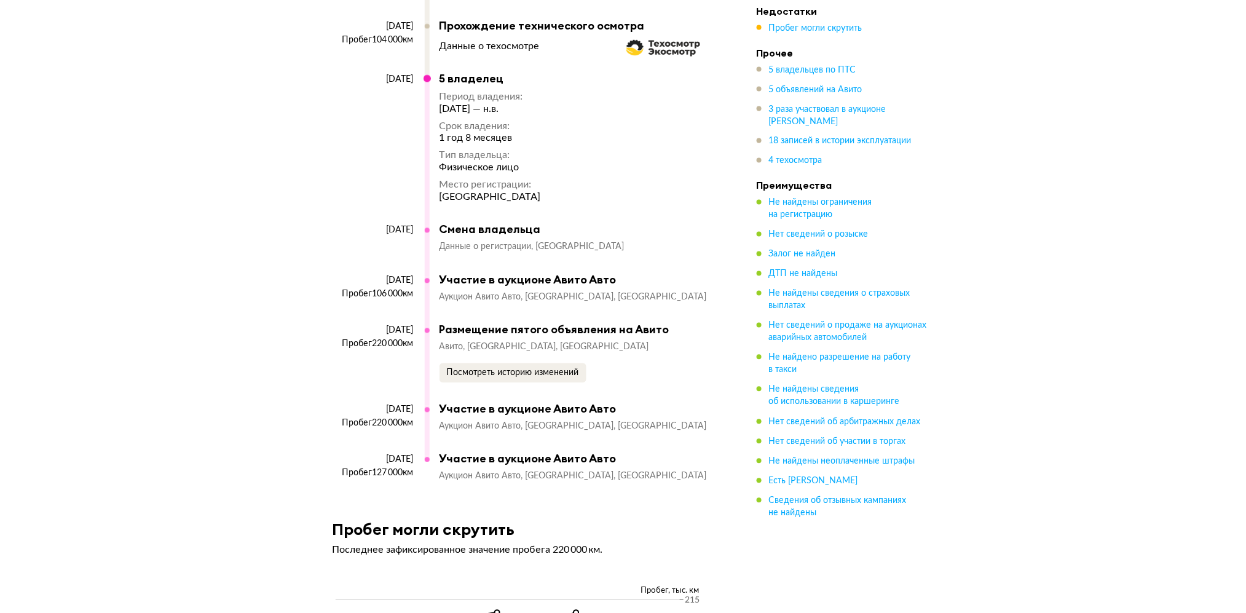
scroll to position [6227, 0]
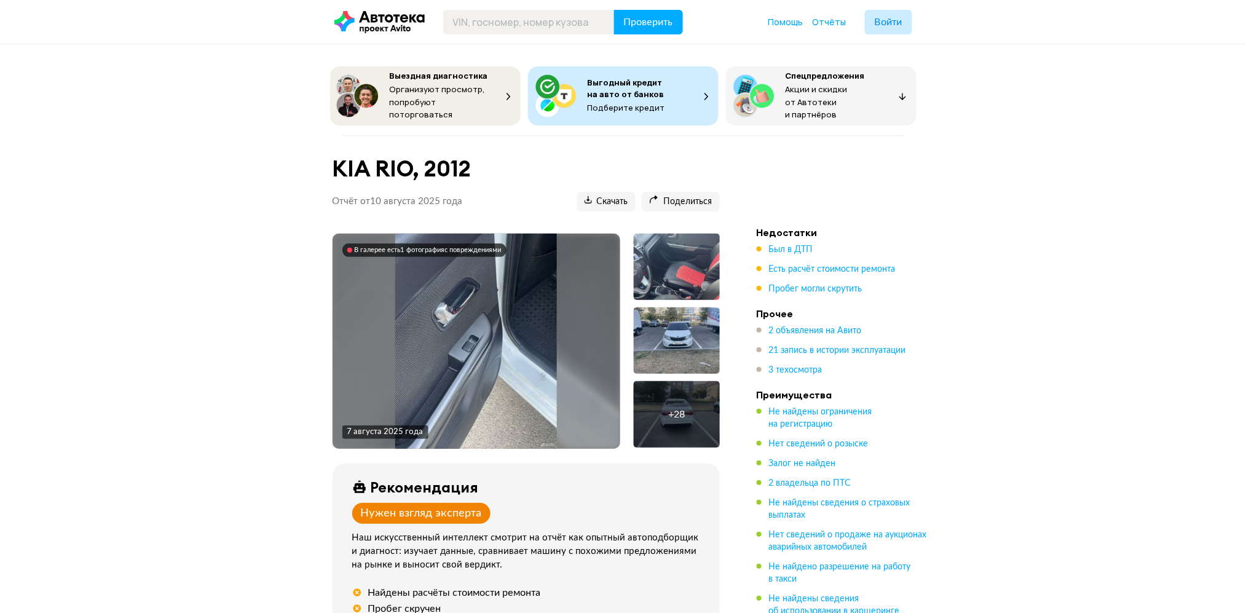
click at [411, 249] on div "В галерее есть 1 фотография с повреждениями" at bounding box center [428, 250] width 147 height 9
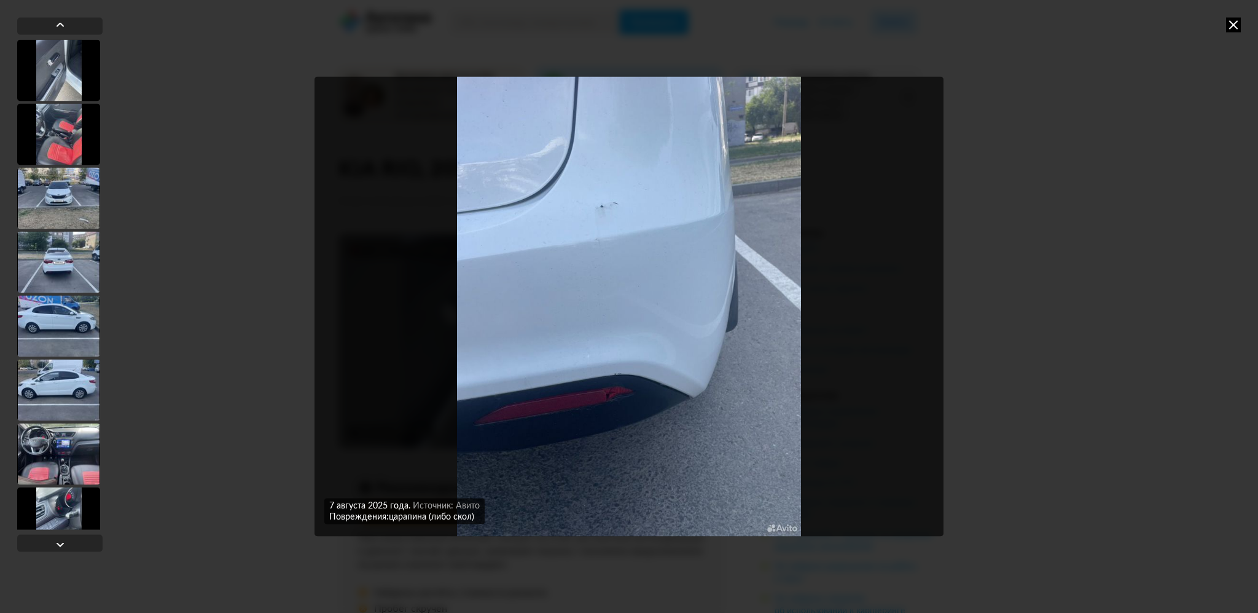
click at [1234, 25] on icon at bounding box center [1234, 24] width 15 height 15
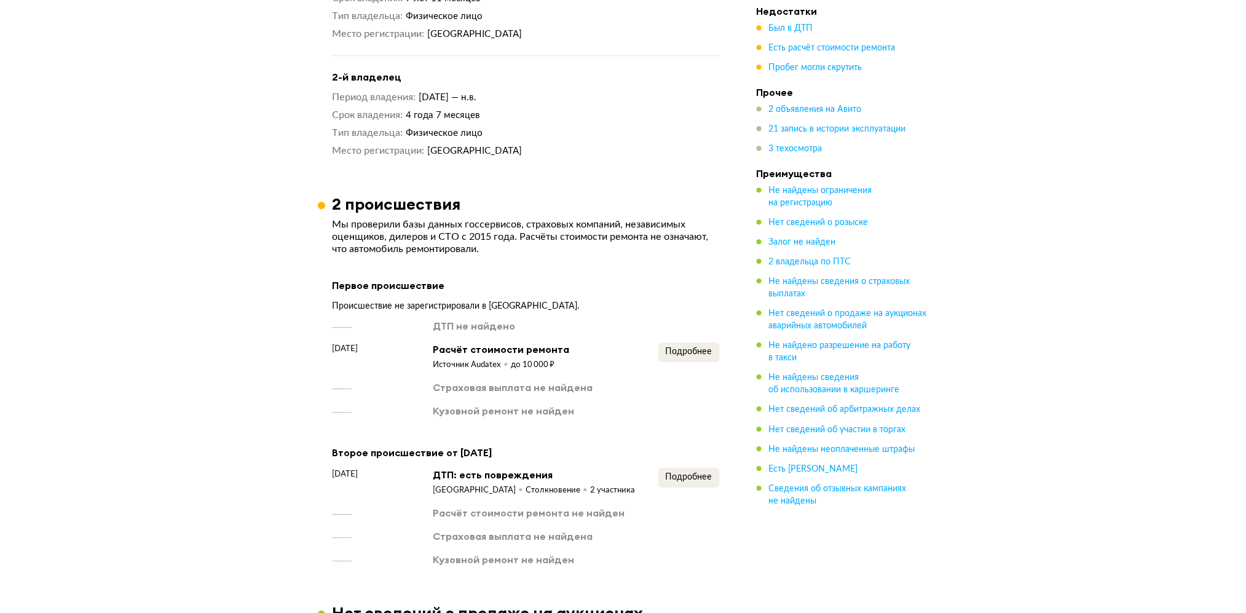
scroll to position [1392, 0]
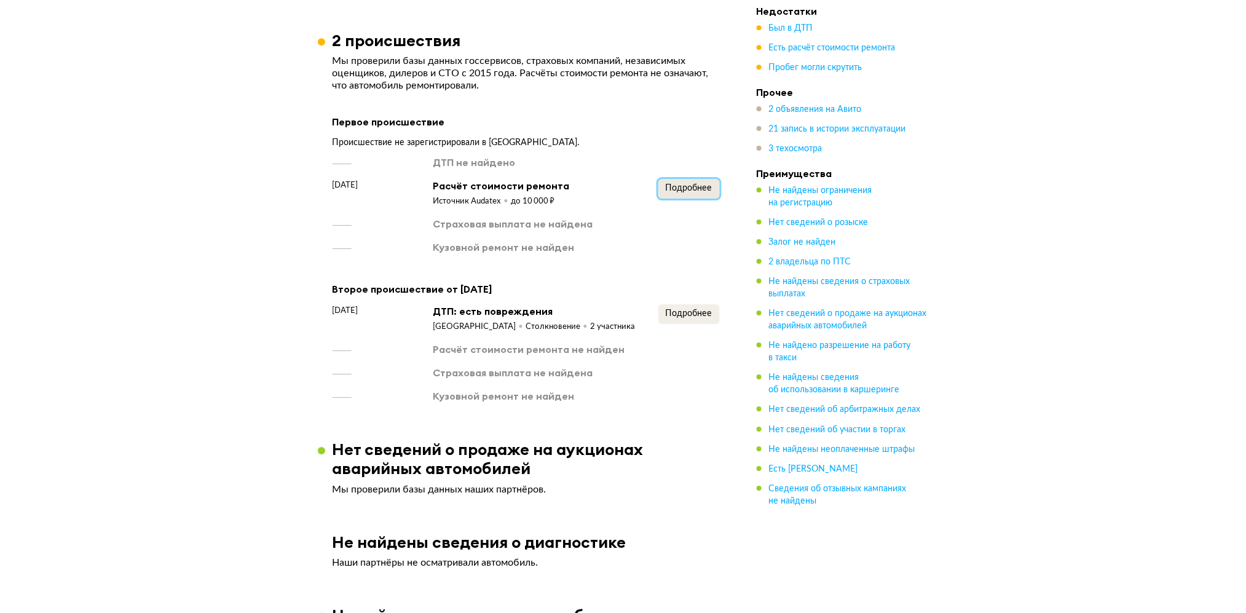
click at [674, 187] on span "Подробнее" at bounding box center [688, 188] width 47 height 9
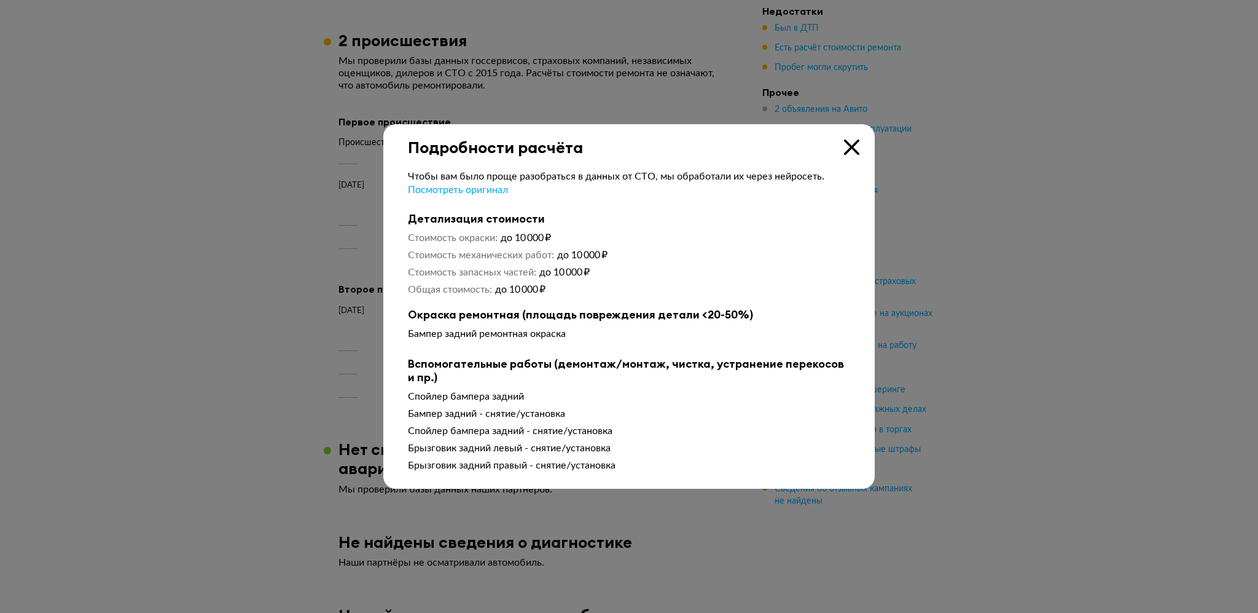
click at [856, 145] on icon at bounding box center [851, 146] width 15 height 15
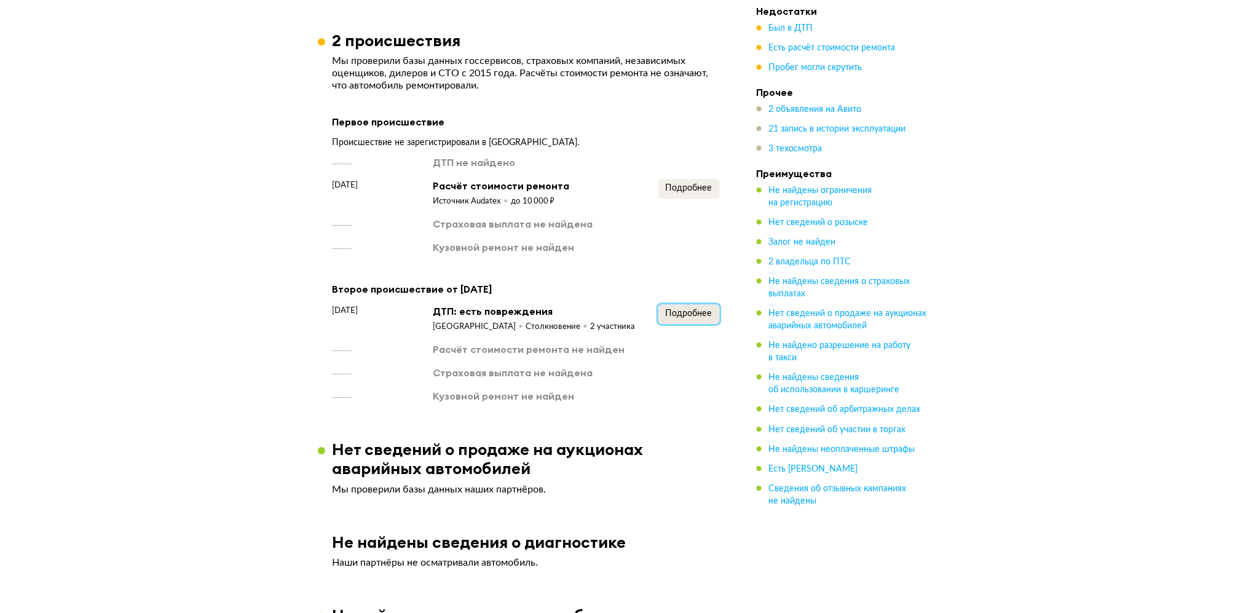
click at [697, 309] on span "Подробнее" at bounding box center [688, 313] width 47 height 9
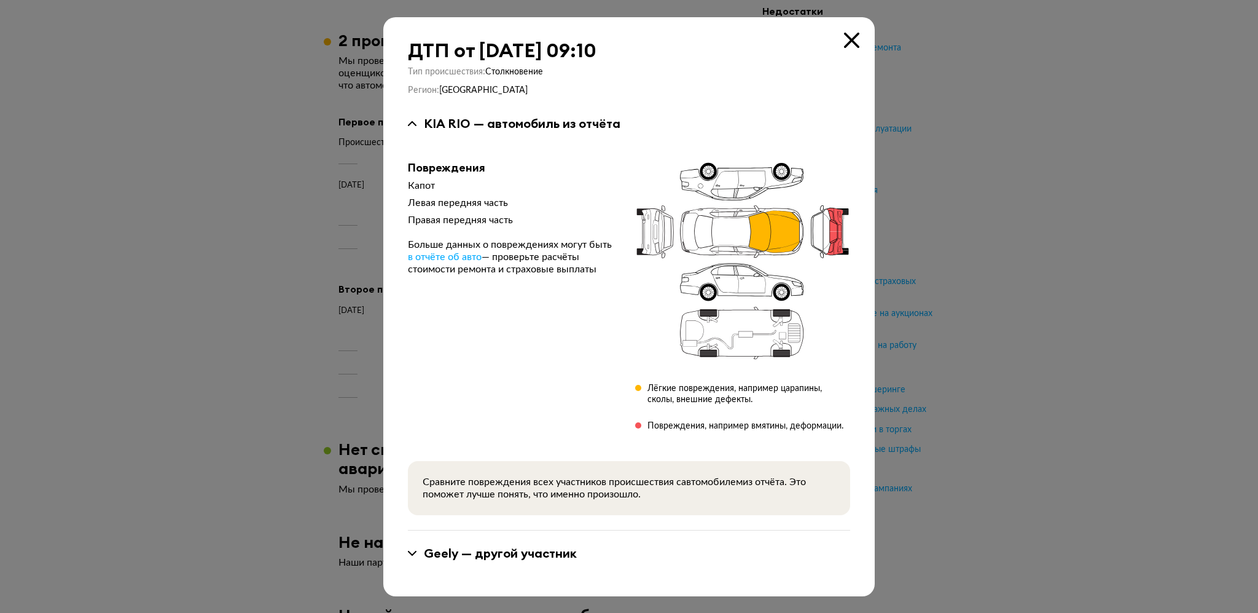
drag, startPoint x: 847, startPoint y: 37, endPoint x: 656, endPoint y: 189, distance: 244.9
click at [848, 36] on icon at bounding box center [851, 40] width 15 height 15
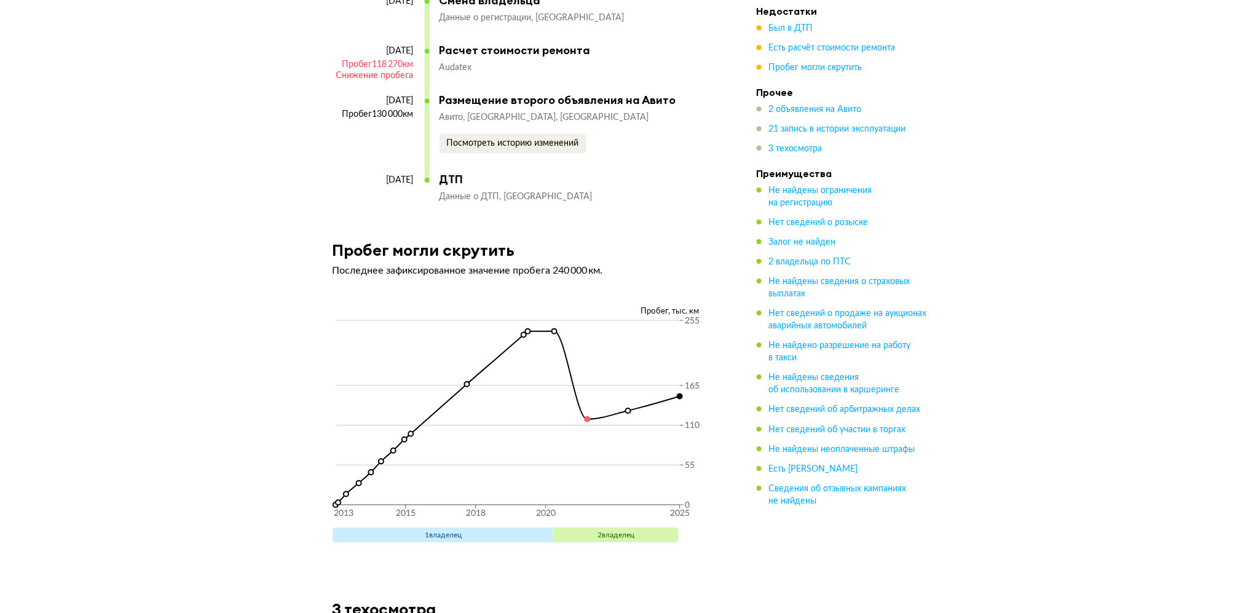
scroll to position [4834, 0]
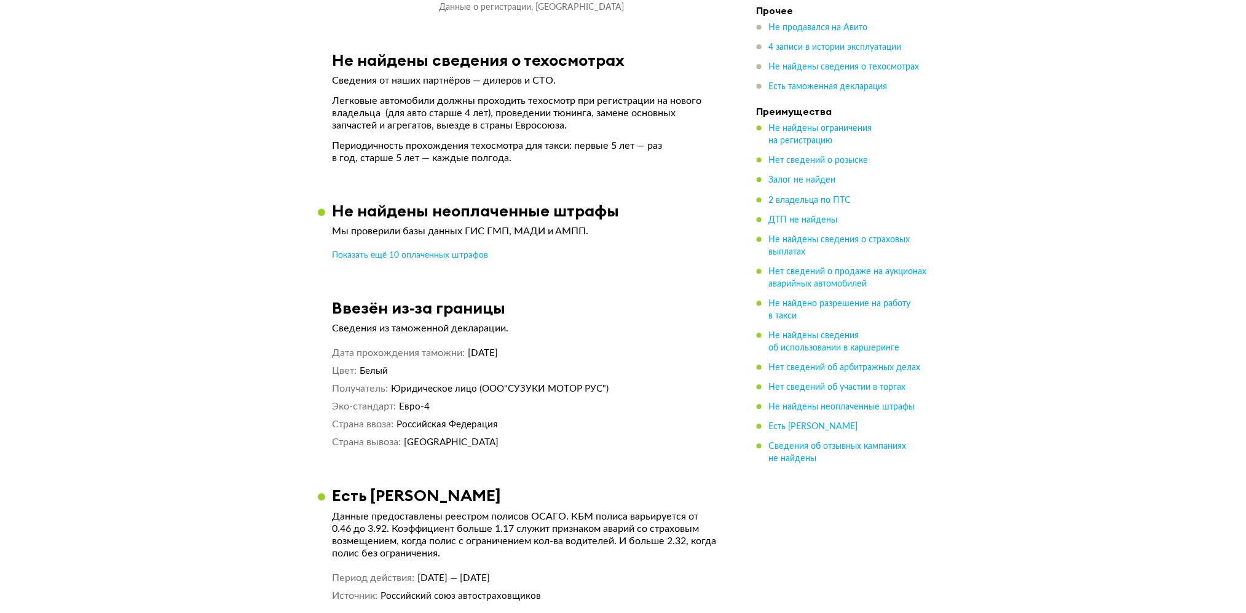
scroll to position [2980, 0]
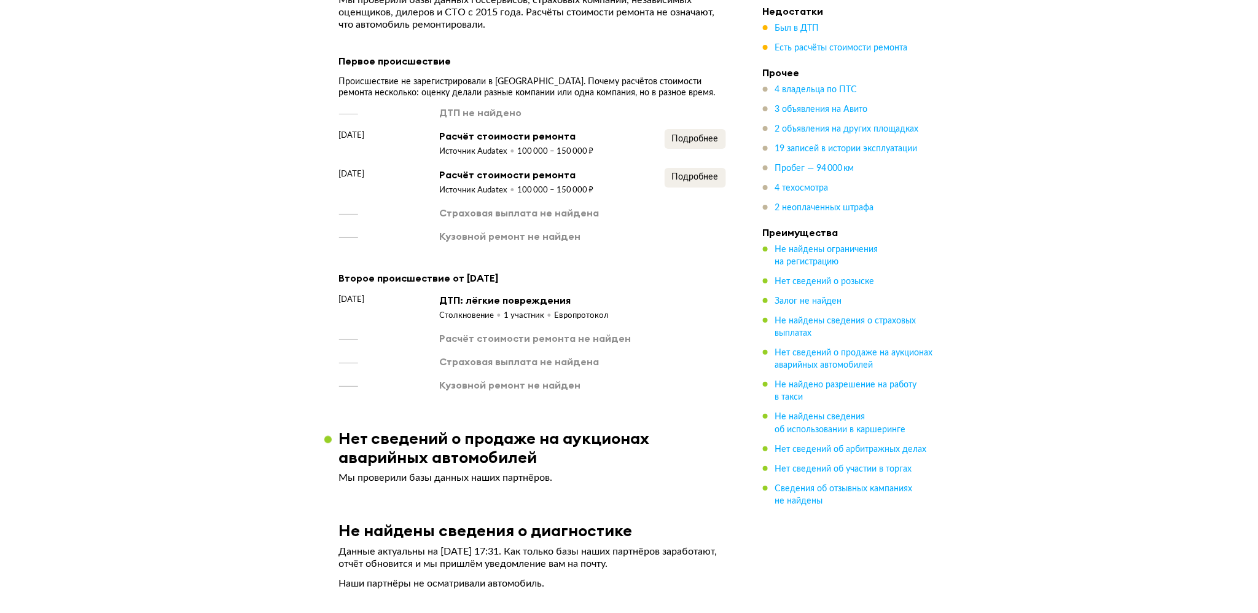
scroll to position [1557, 0]
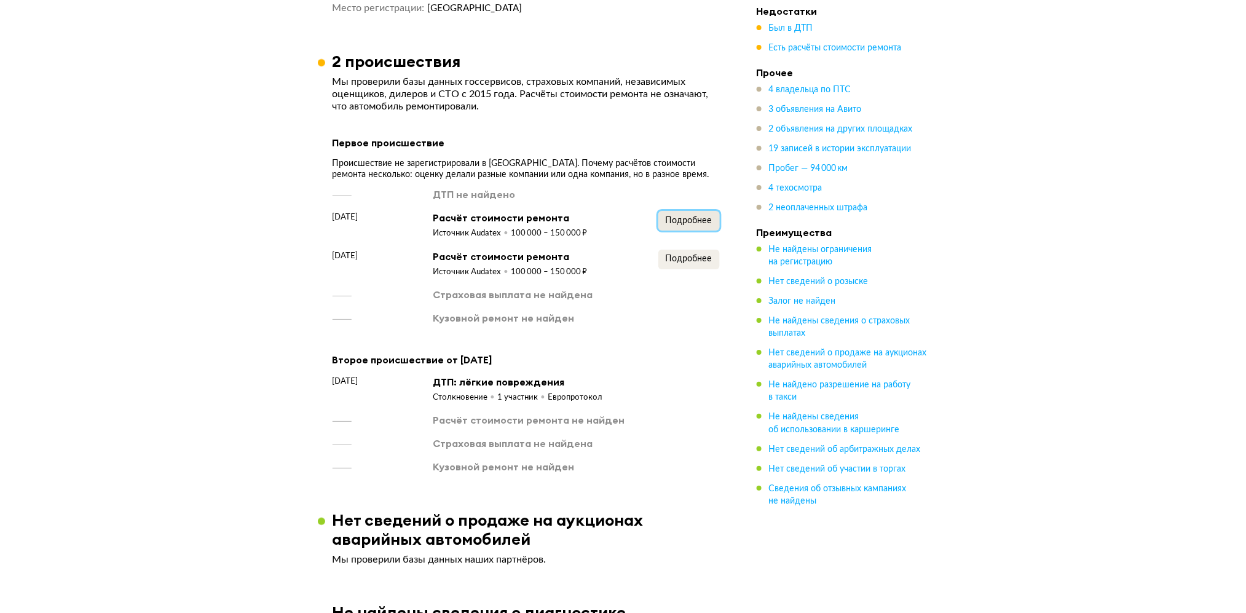
click at [699, 222] on span "Подробнее" at bounding box center [688, 220] width 47 height 9
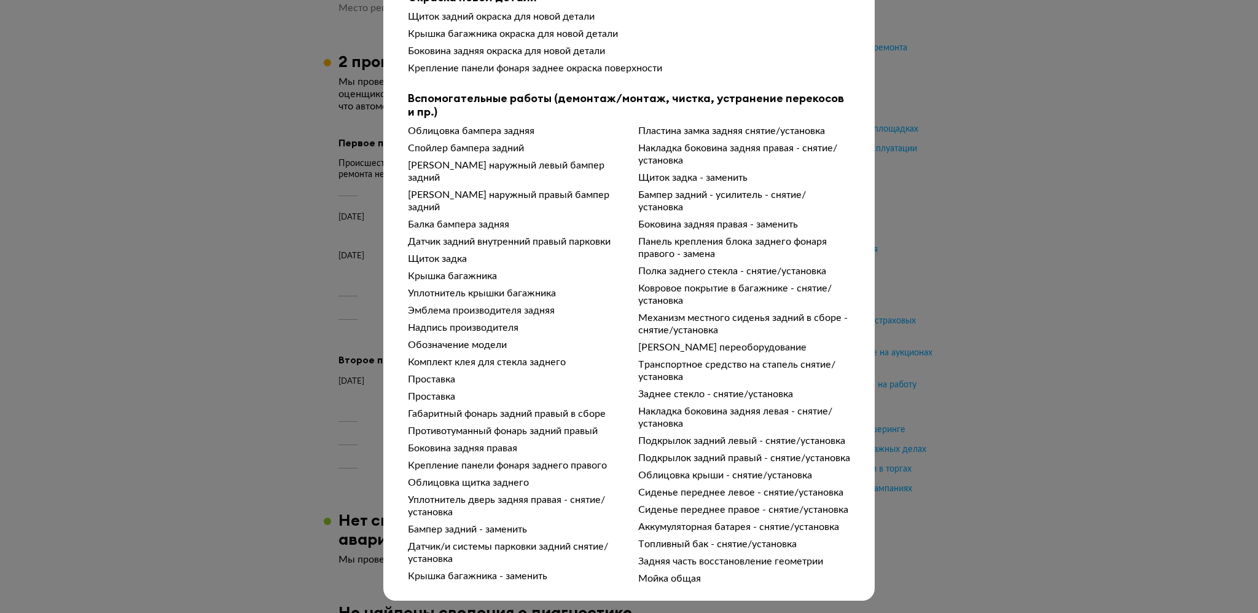
scroll to position [0, 0]
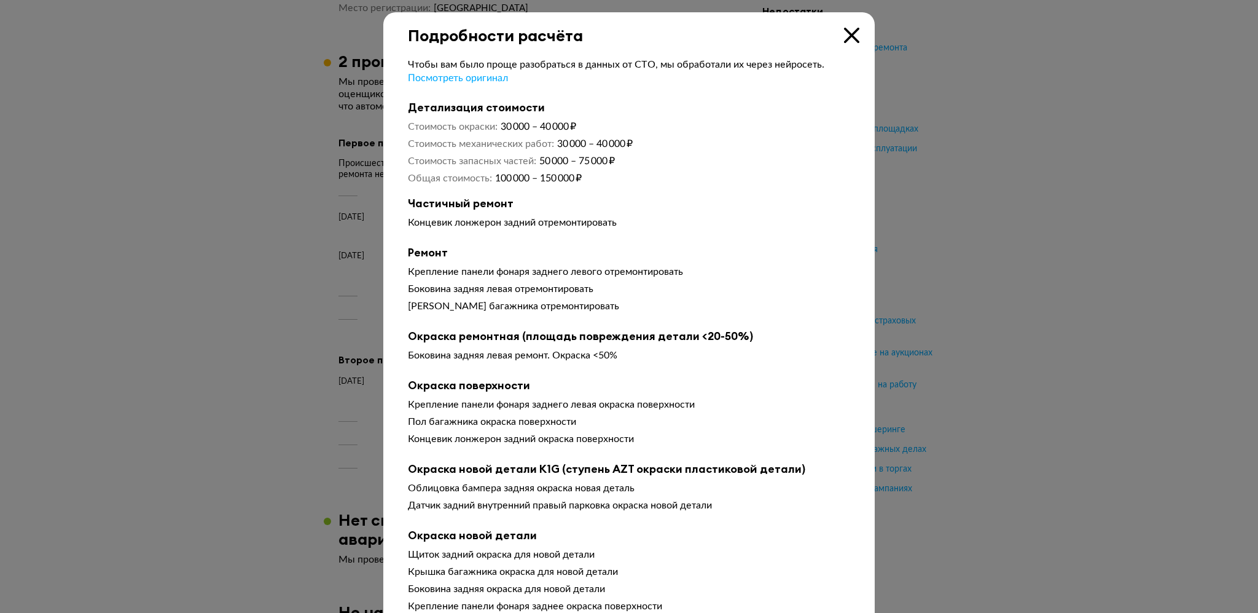
click at [846, 45] on div "Чтобы вам было проще разобраться в данных от СТО, мы обработали их через нейрос…" at bounding box center [629, 585] width 492 height 1081
click at [844, 36] on icon at bounding box center [851, 35] width 15 height 15
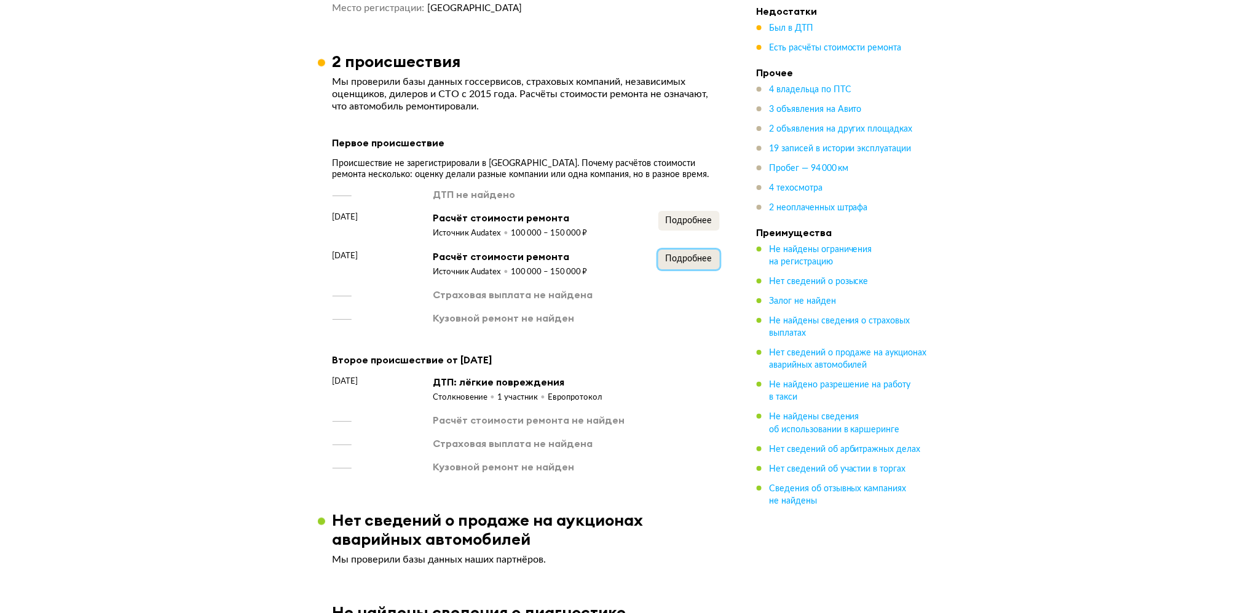
click at [689, 249] on button "Подробнее" at bounding box center [688, 259] width 61 height 20
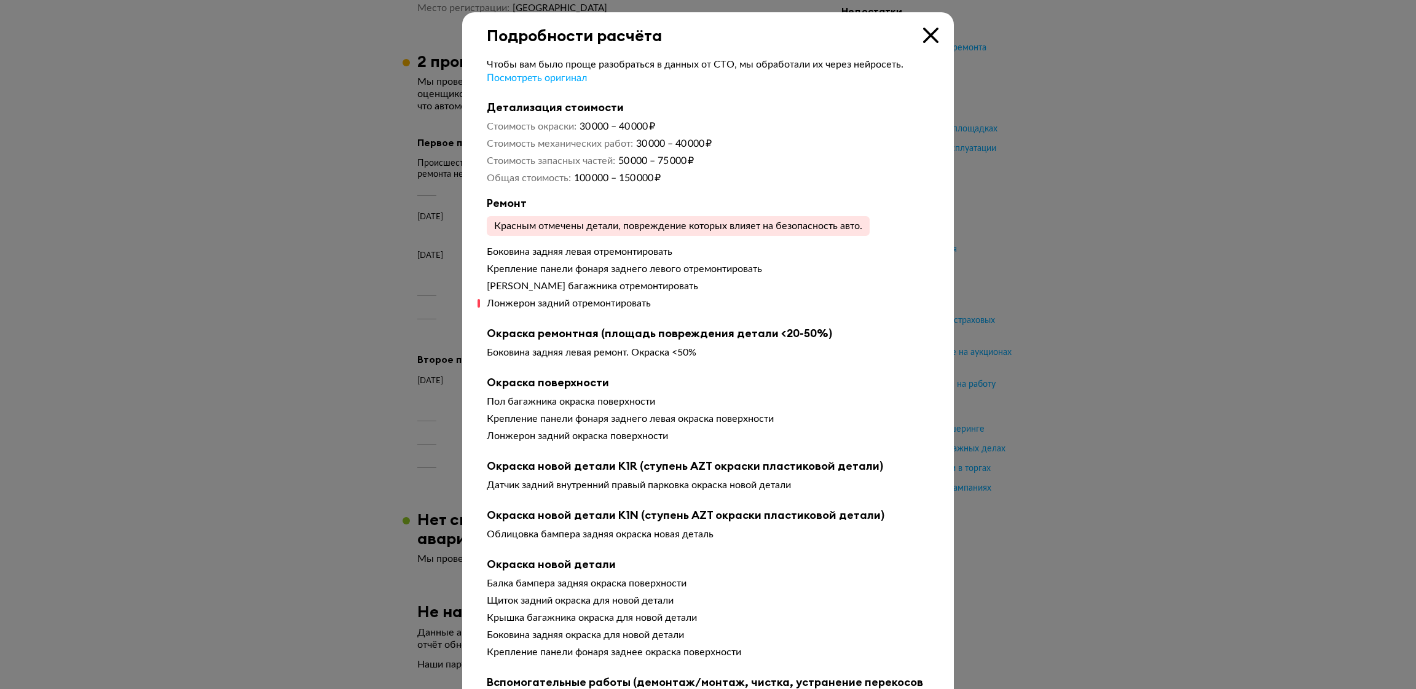
click at [923, 28] on icon at bounding box center [930, 35] width 15 height 15
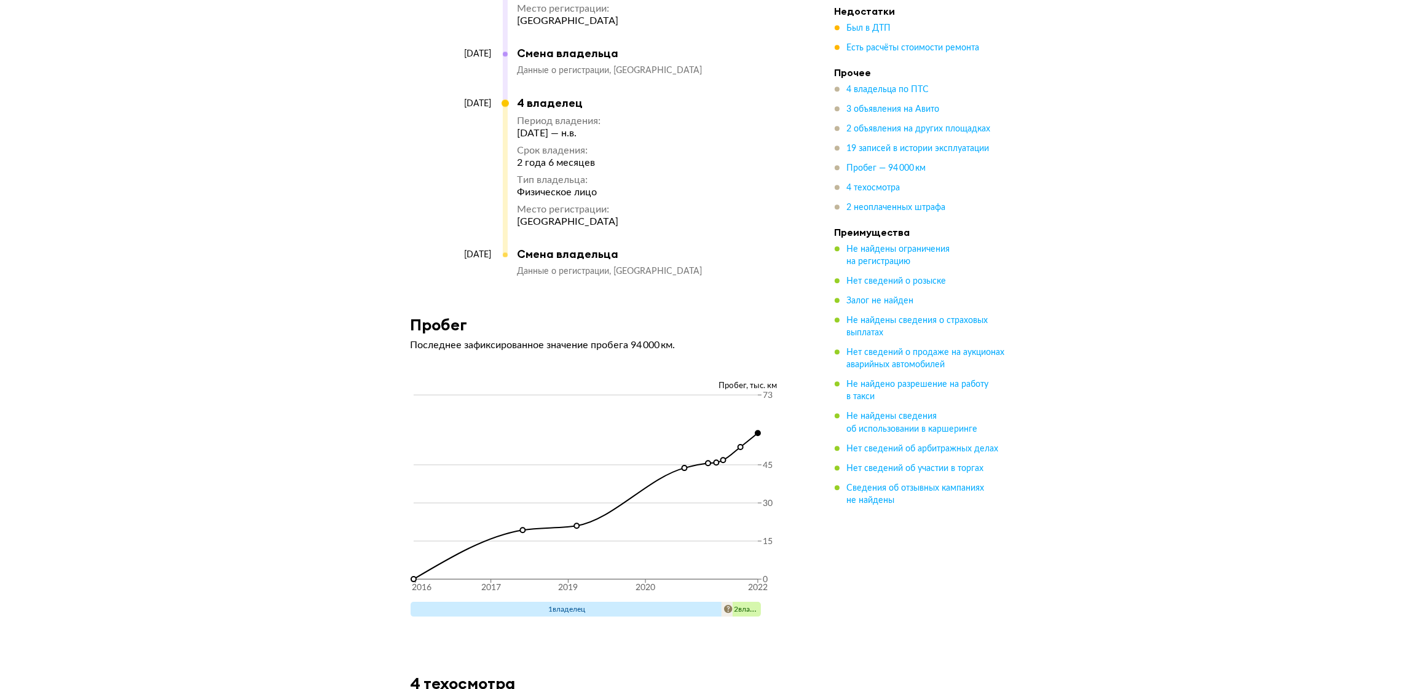
scroll to position [5704, 0]
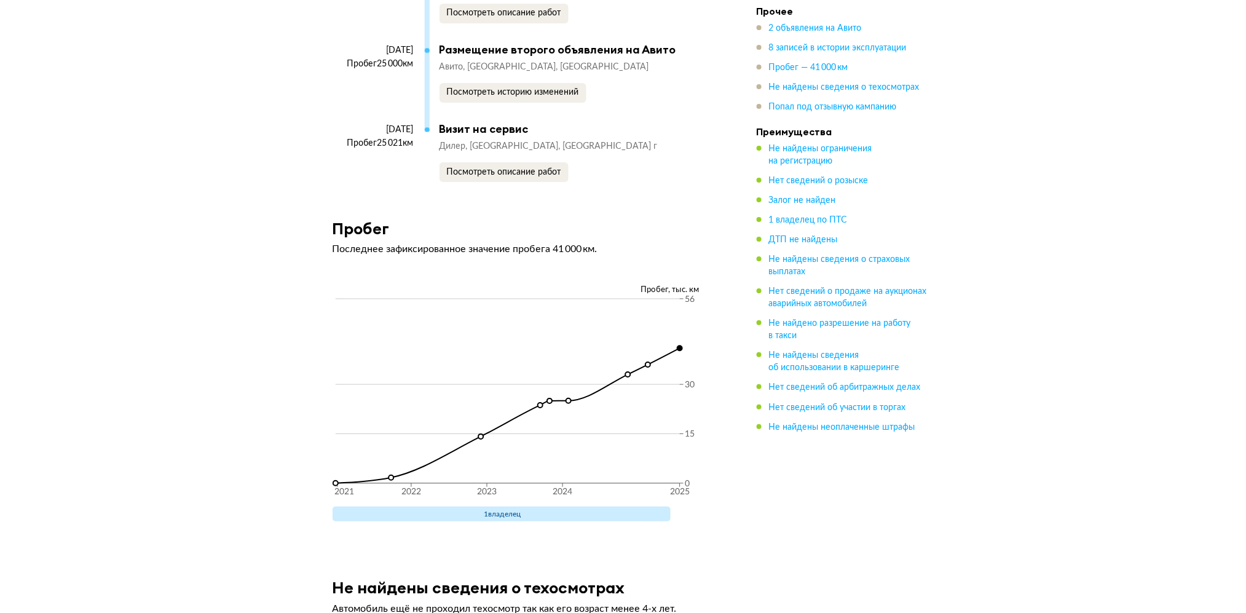
scroll to position [3390, 0]
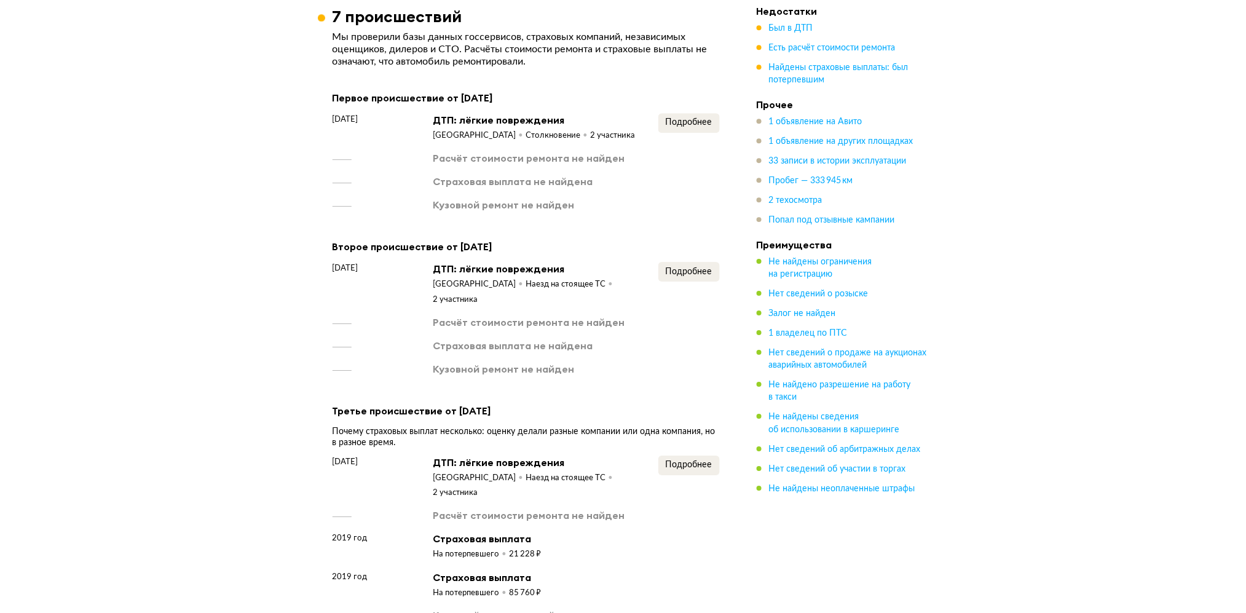
scroll to position [1277, 0]
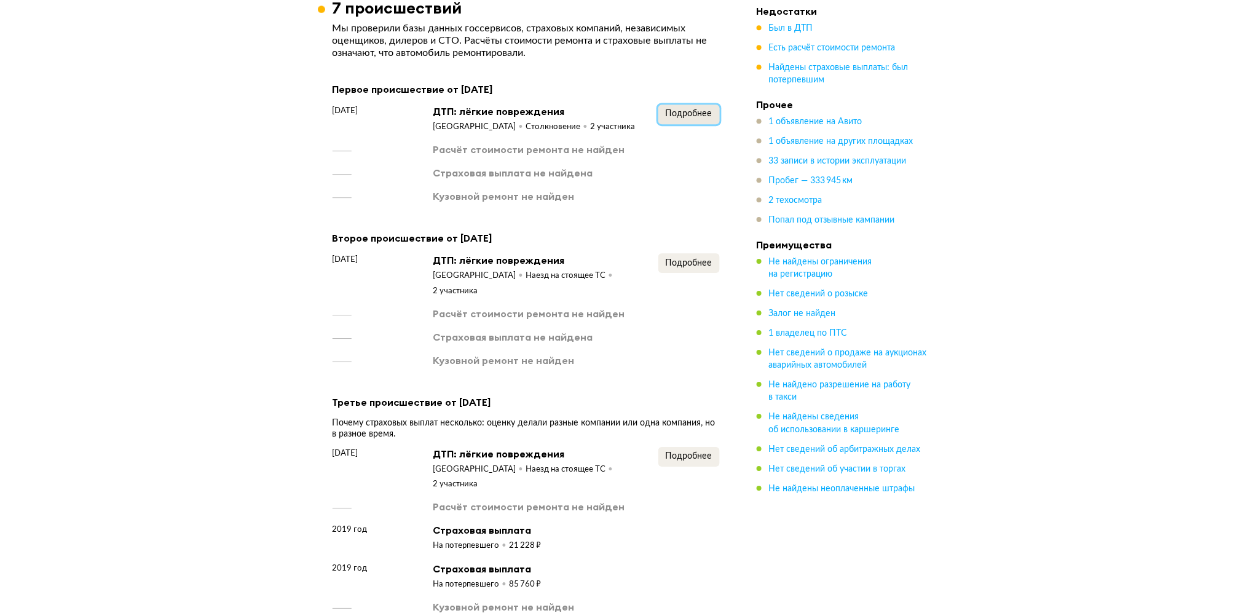
click at [671, 112] on span "Подробнее" at bounding box center [688, 113] width 47 height 9
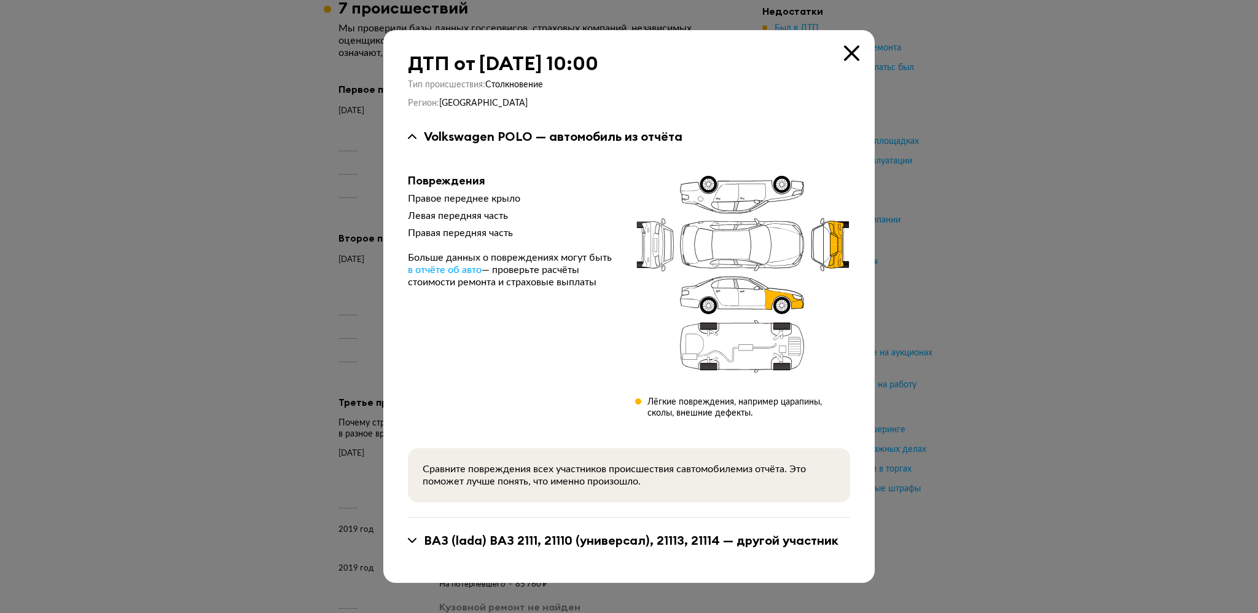
click at [844, 47] on icon at bounding box center [851, 52] width 15 height 15
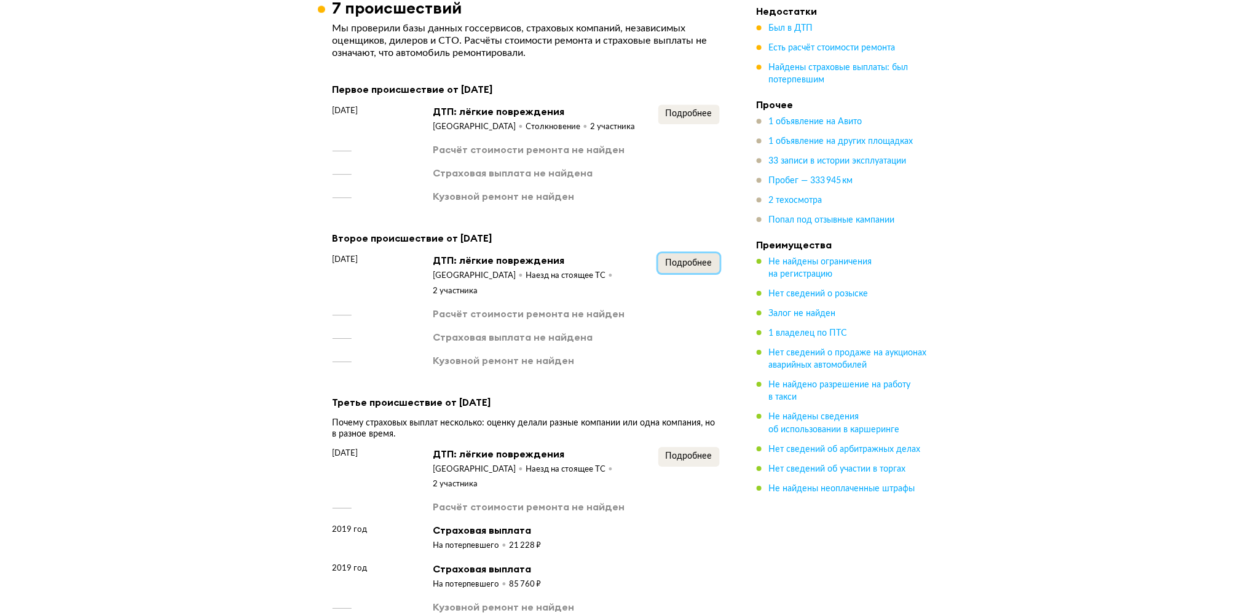
click at [702, 259] on span "Подробнее" at bounding box center [688, 263] width 47 height 9
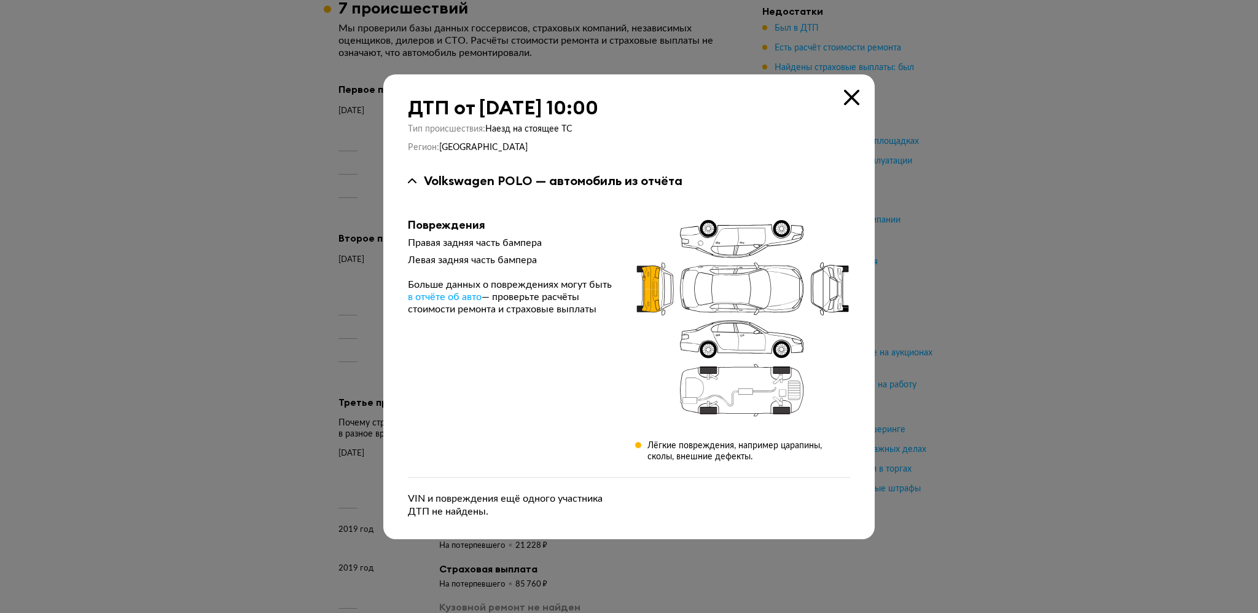
click at [848, 90] on icon at bounding box center [851, 97] width 15 height 15
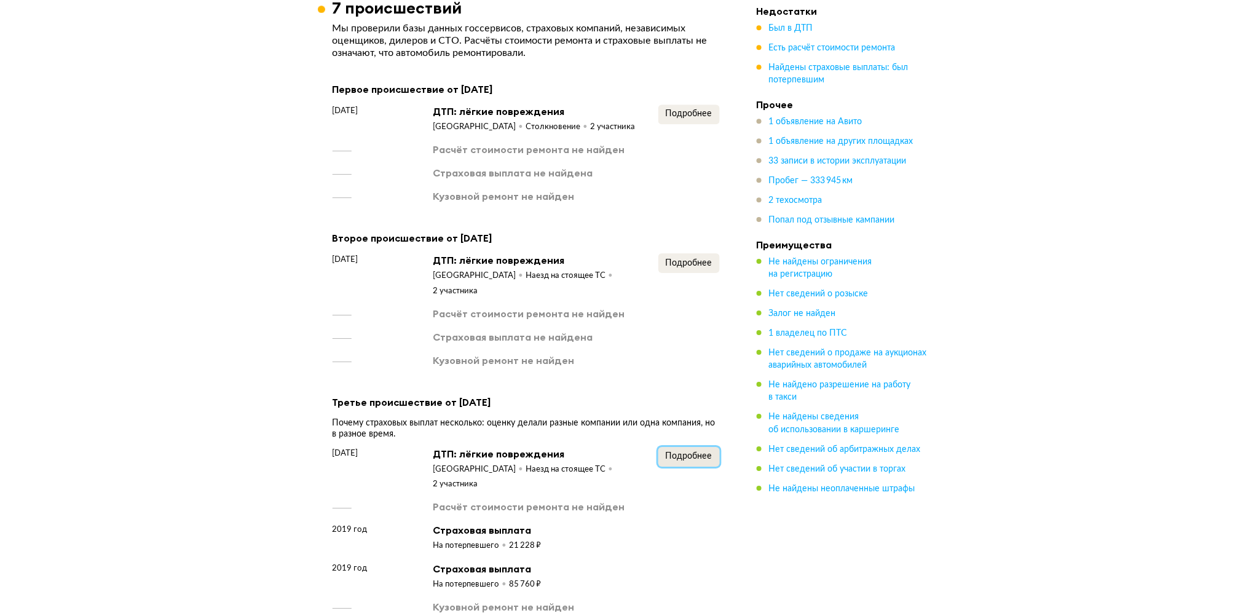
click at [699, 447] on button "Подробнее" at bounding box center [688, 457] width 61 height 20
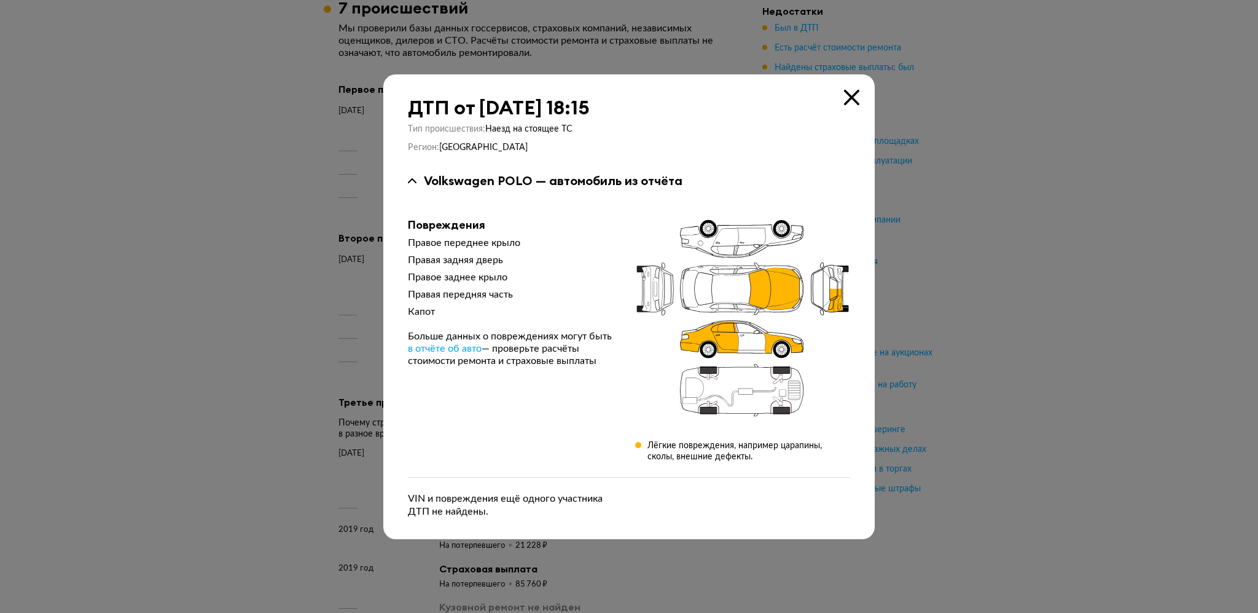
click at [849, 95] on icon at bounding box center [851, 97] width 15 height 15
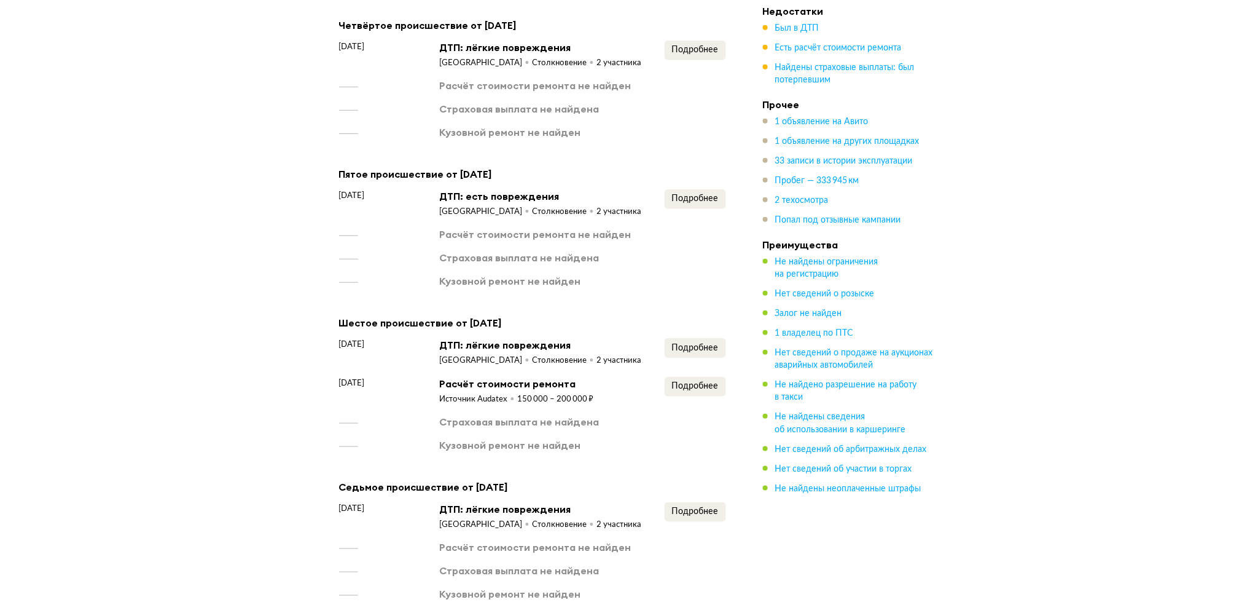
scroll to position [1890, 0]
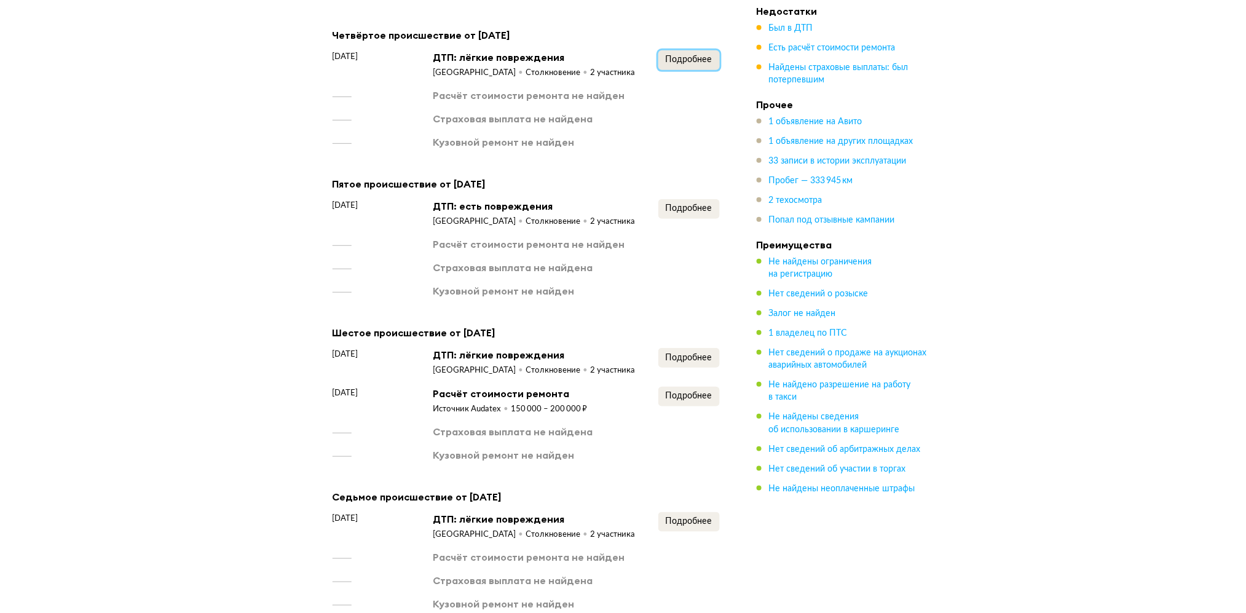
click at [694, 55] on span "Подробнее" at bounding box center [688, 59] width 47 height 9
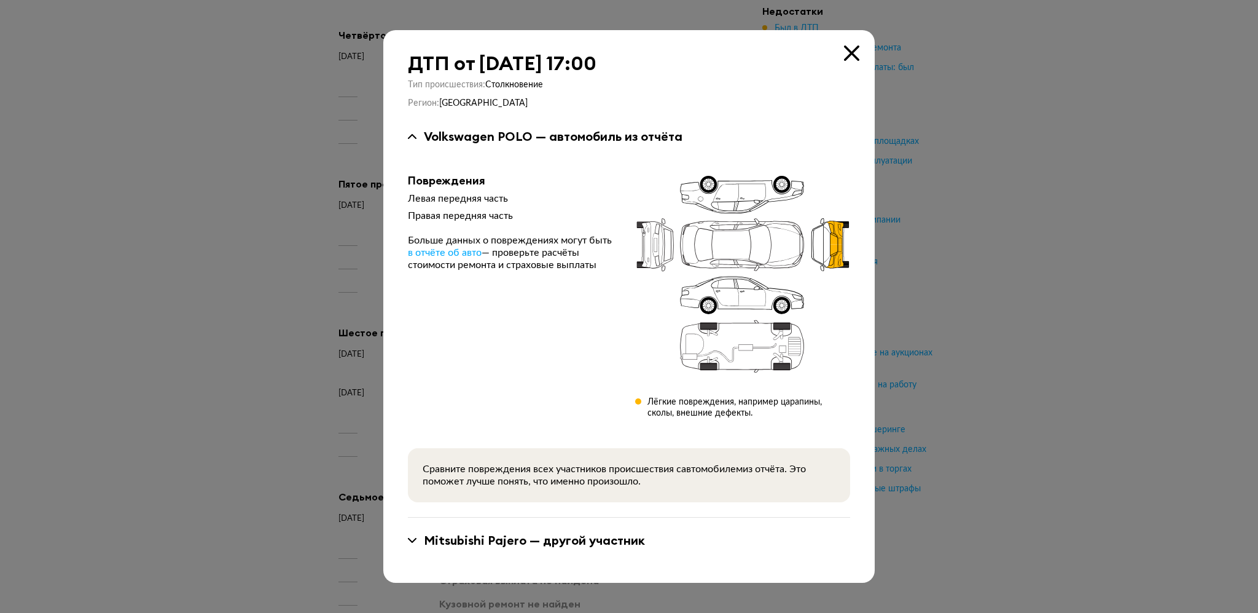
click at [856, 52] on icon at bounding box center [851, 52] width 15 height 15
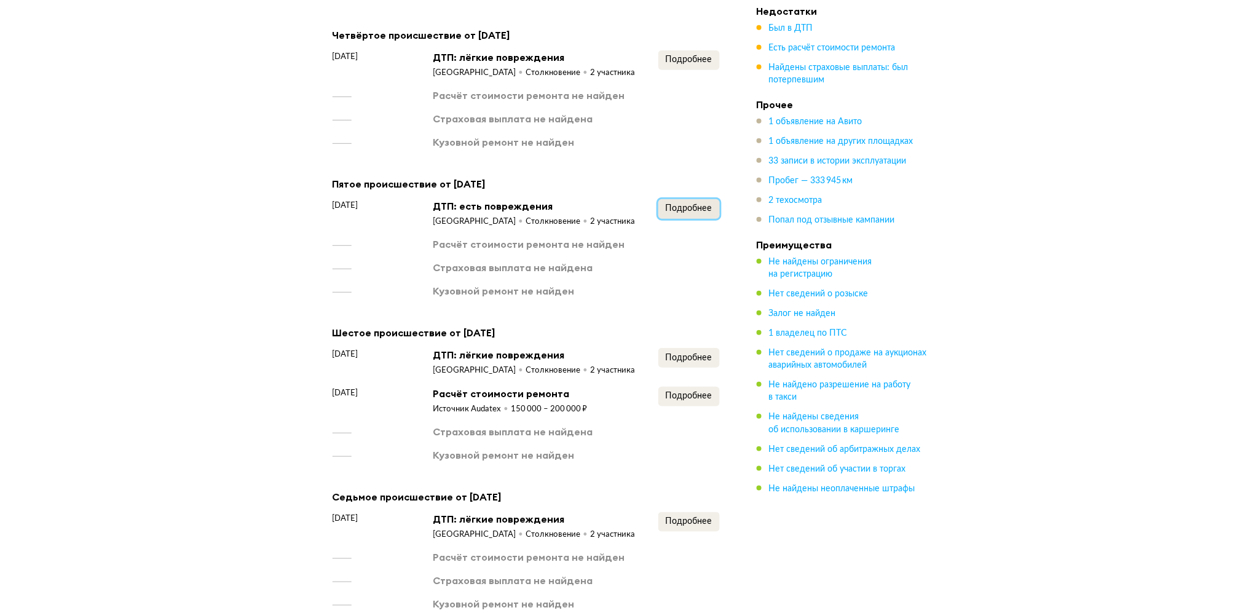
click at [674, 204] on span "Подробнее" at bounding box center [688, 208] width 47 height 9
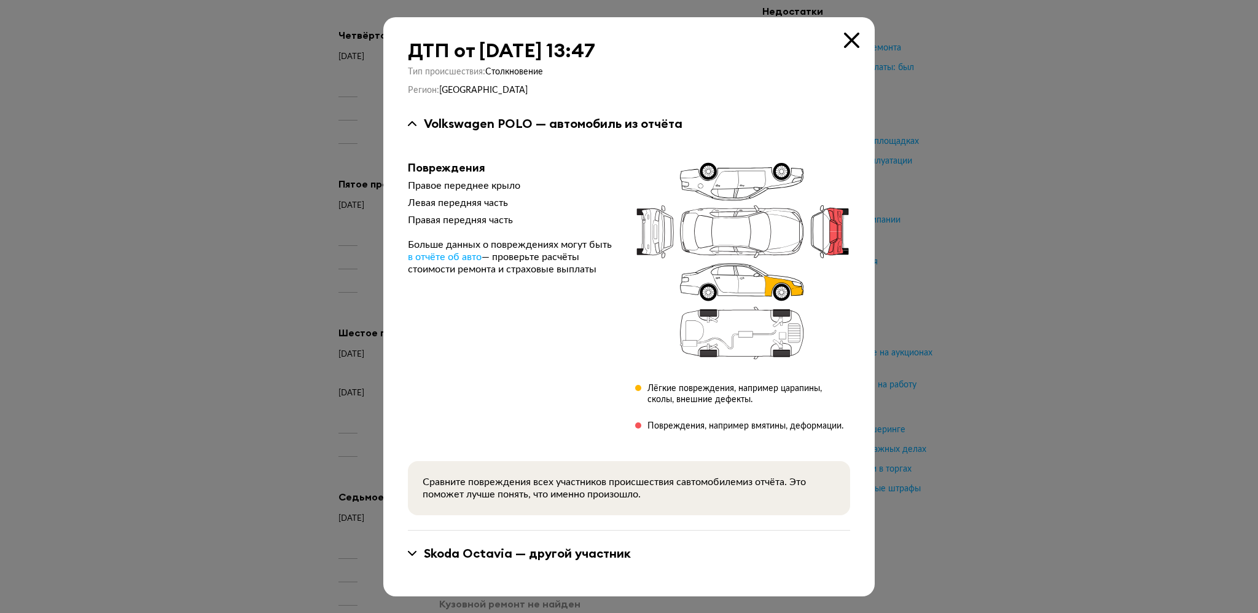
click at [843, 36] on div "ДТП от 21 марта 2019 года в 13:47 Тип происшествия : Столкновение Регион : Санк…" at bounding box center [629, 306] width 492 height 579
click at [844, 37] on icon at bounding box center [851, 40] width 15 height 15
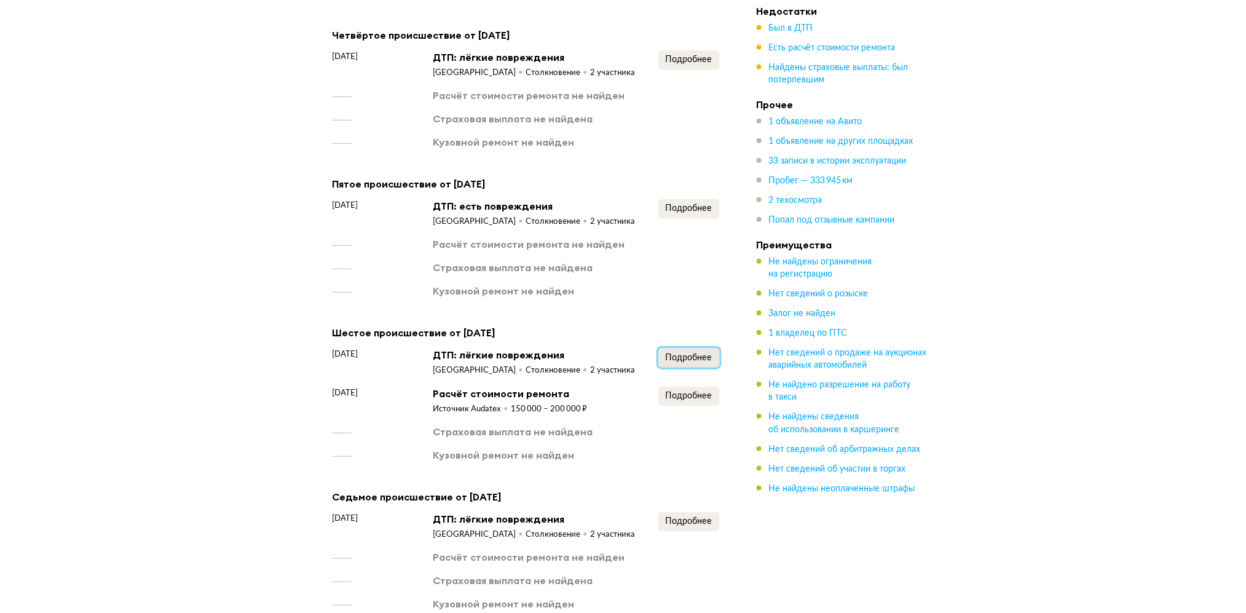
click at [691, 348] on button "Подробнее" at bounding box center [688, 358] width 61 height 20
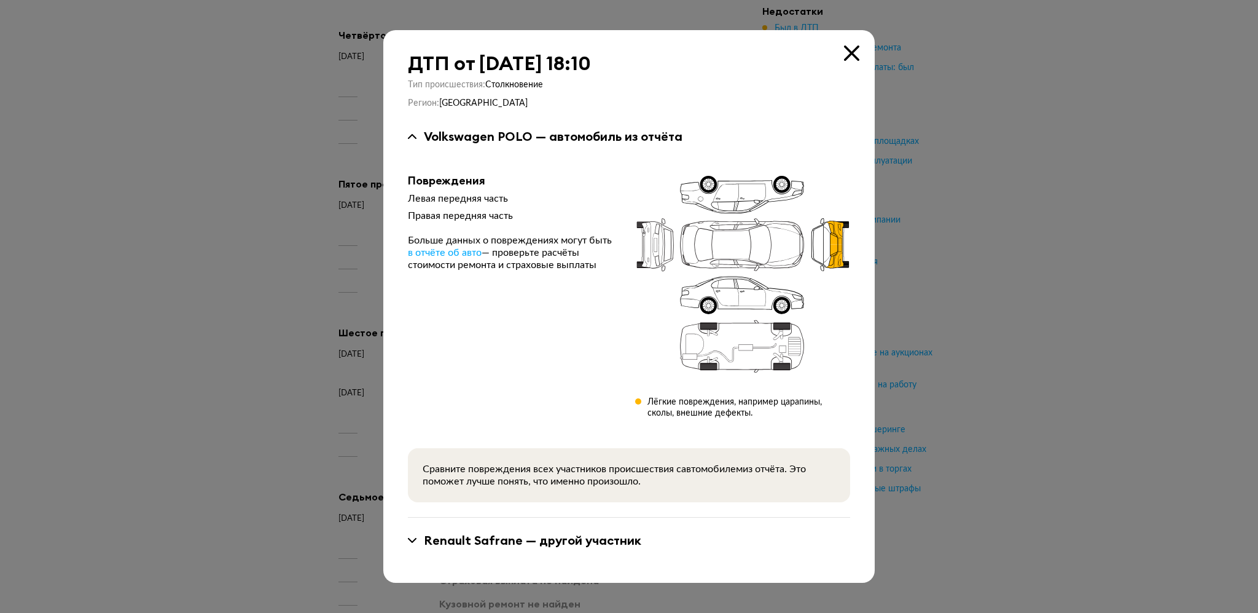
click at [852, 52] on icon at bounding box center [851, 52] width 15 height 15
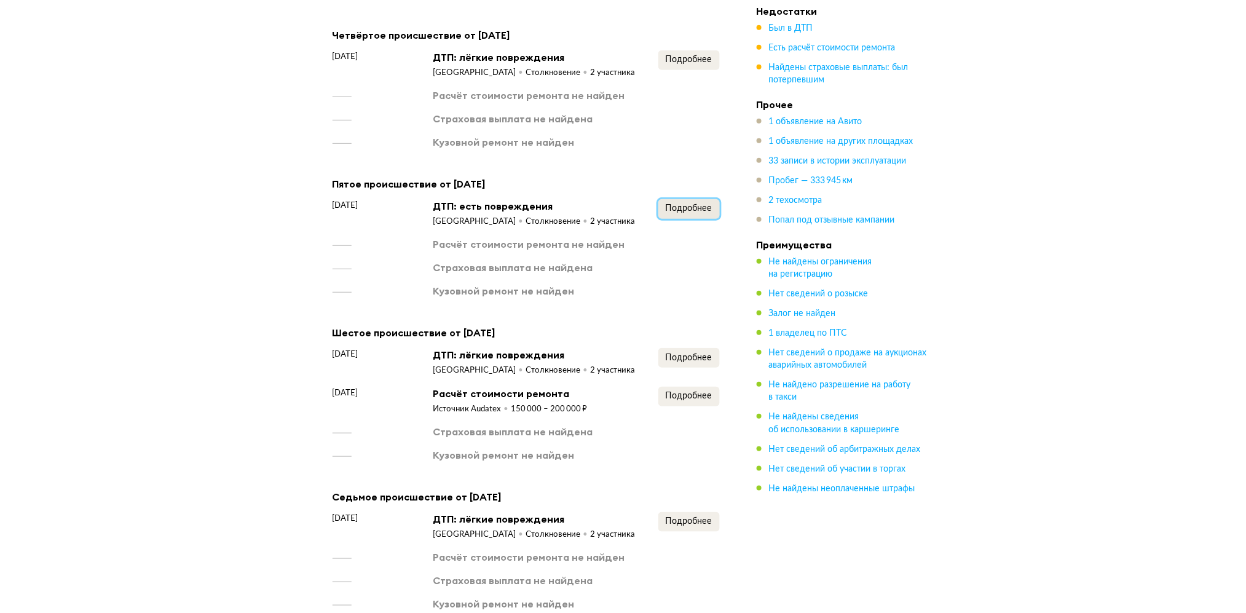
click at [704, 204] on span "Подробнее" at bounding box center [688, 208] width 47 height 9
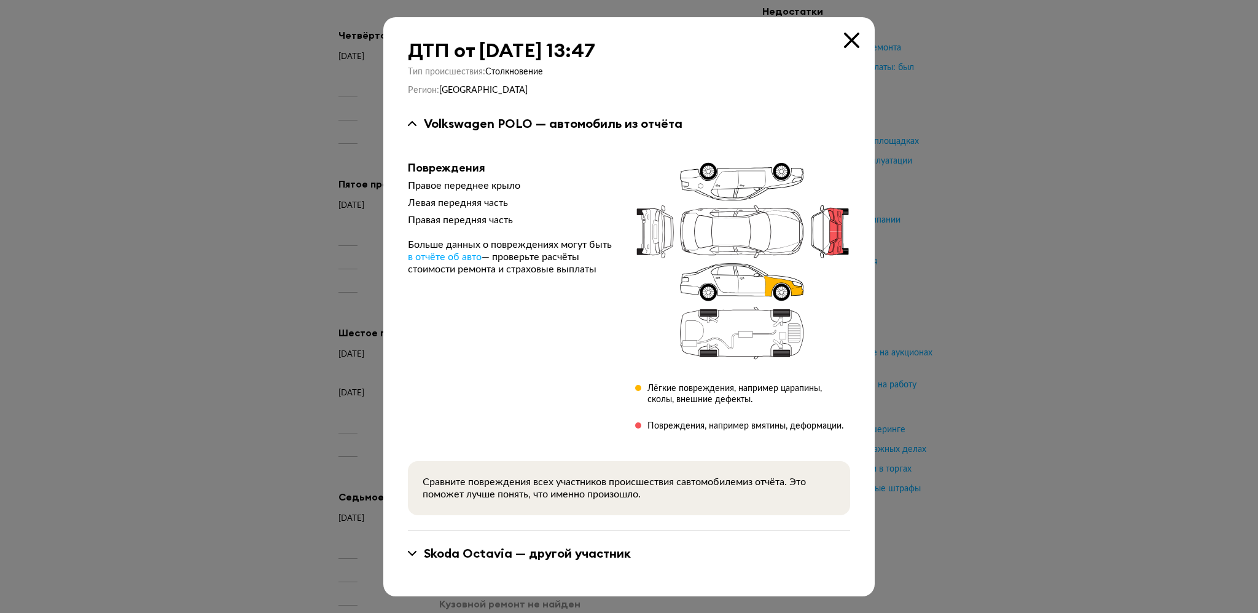
click at [851, 42] on icon at bounding box center [851, 40] width 15 height 15
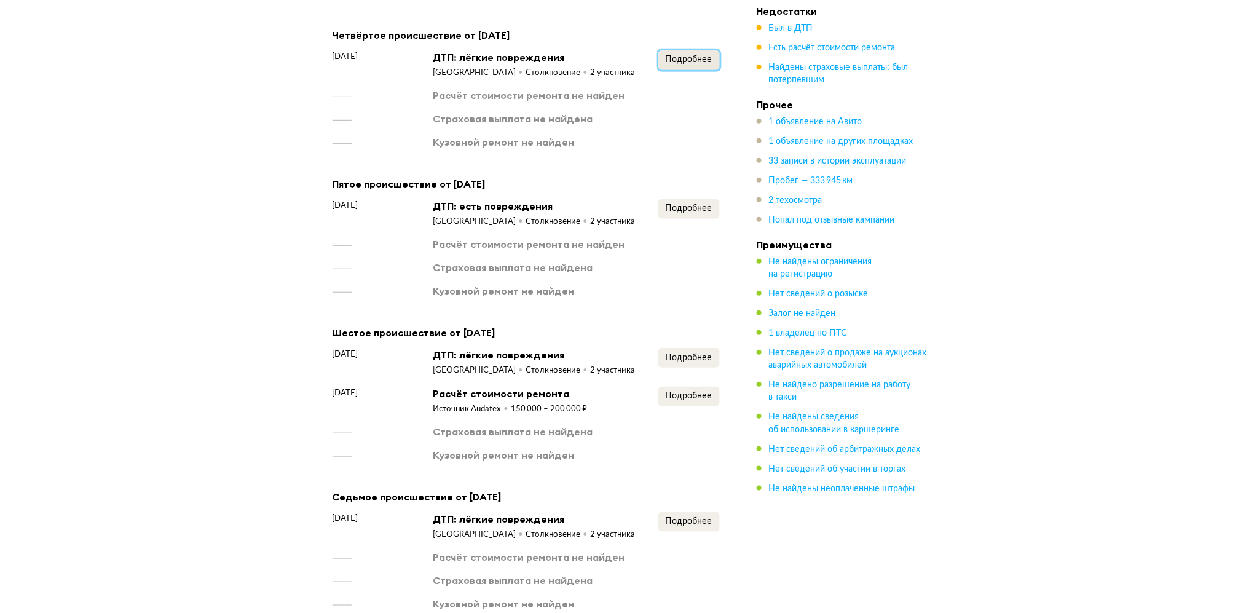
click at [700, 55] on span "Подробнее" at bounding box center [688, 59] width 47 height 9
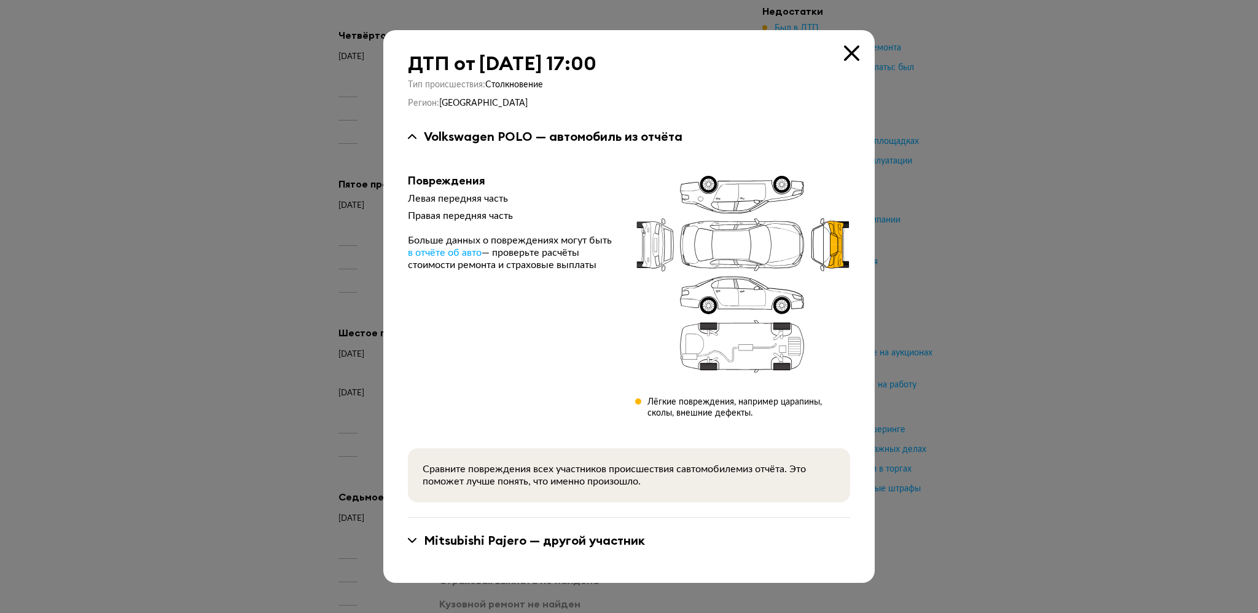
click at [842, 52] on div "ДТП от 18 марта 2019 года в 17:00 Тип происшествия : Столкновение Регион : Санк…" at bounding box center [629, 306] width 492 height 552
click at [846, 53] on icon at bounding box center [851, 52] width 15 height 15
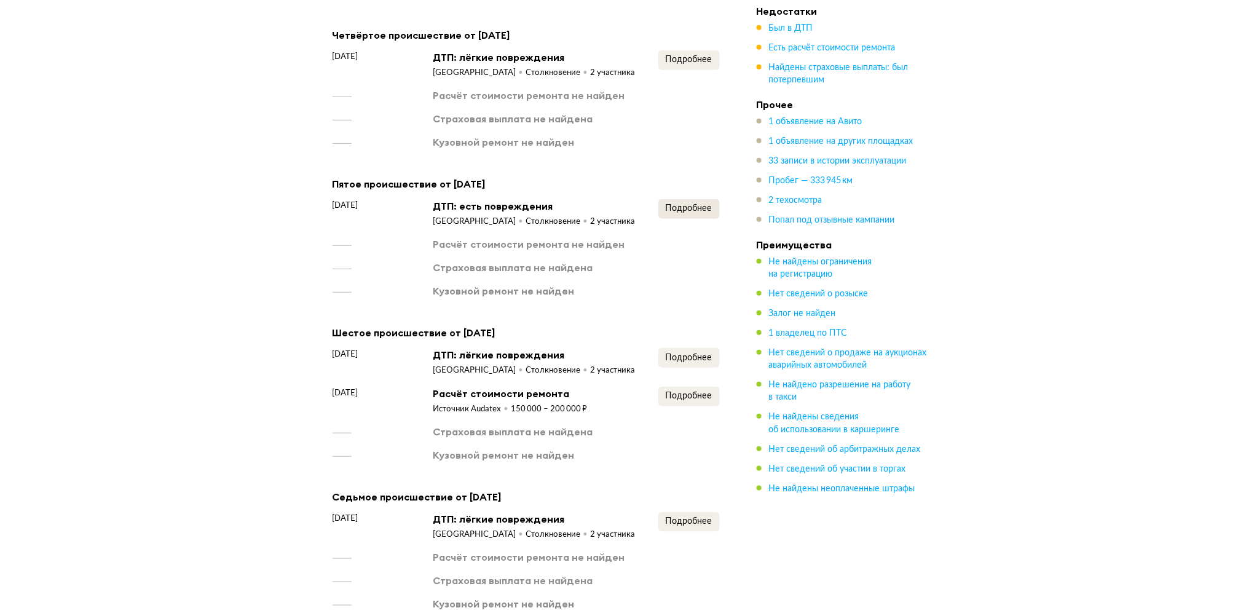
click at [691, 176] on div "Пятое происшествие от 21 марта 2019 года 21 марта 2019 года ДТП: есть поврежден…" at bounding box center [525, 237] width 387 height 122
click at [694, 204] on span "Подробнее" at bounding box center [688, 208] width 47 height 9
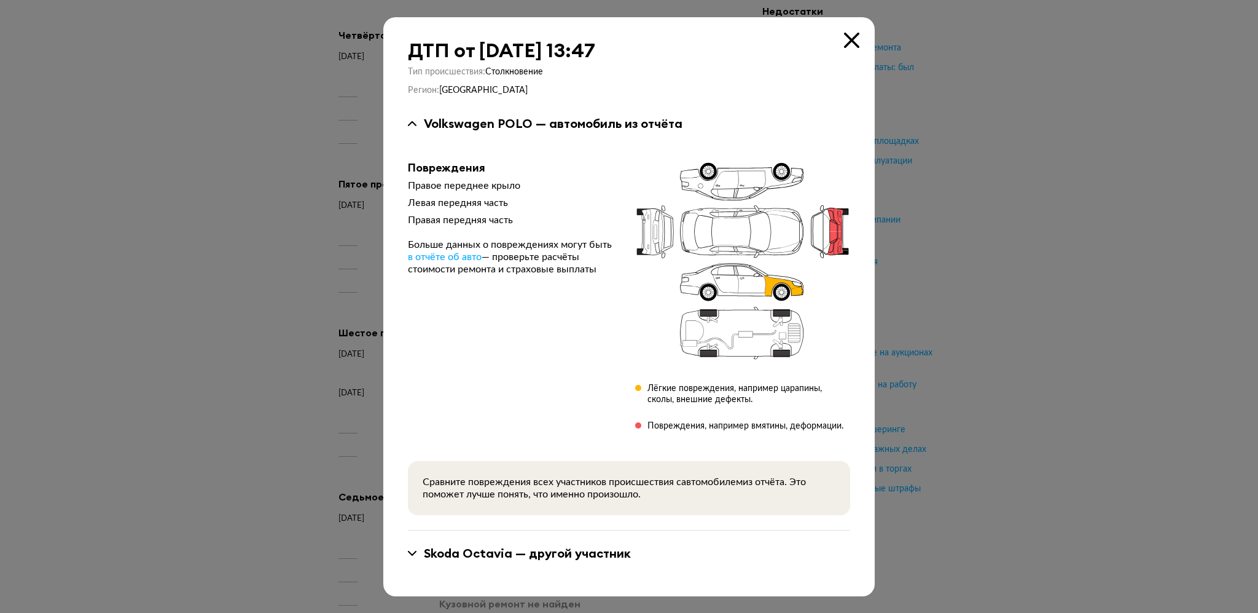
click at [858, 40] on icon at bounding box center [851, 40] width 15 height 15
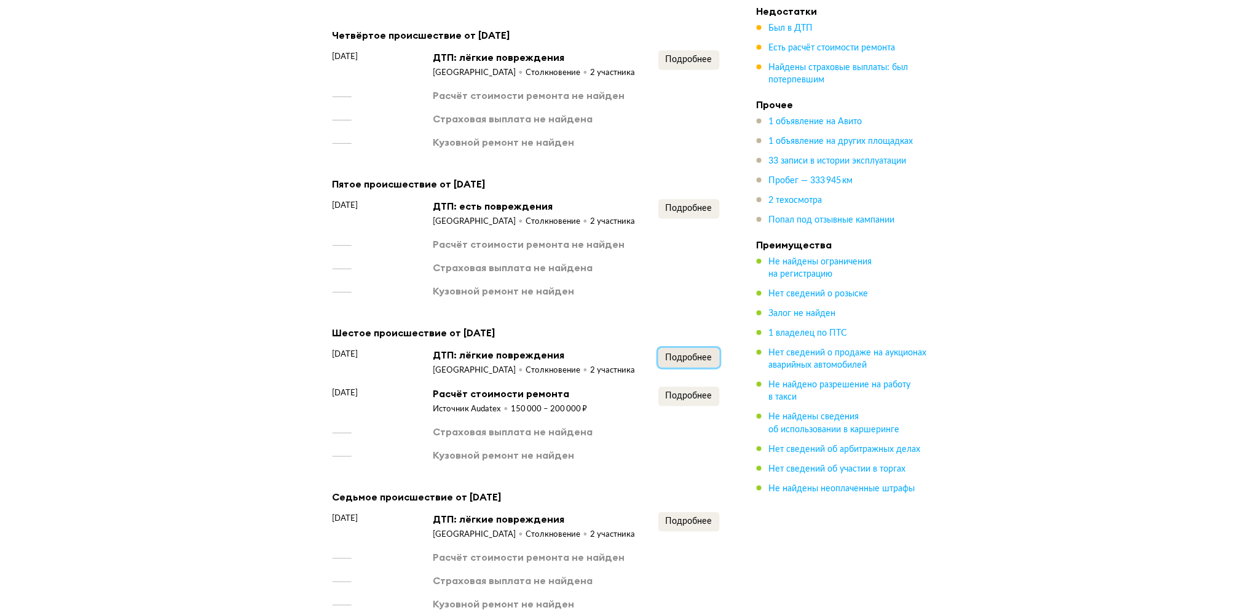
click at [675, 353] on span "Подробнее" at bounding box center [688, 357] width 47 height 9
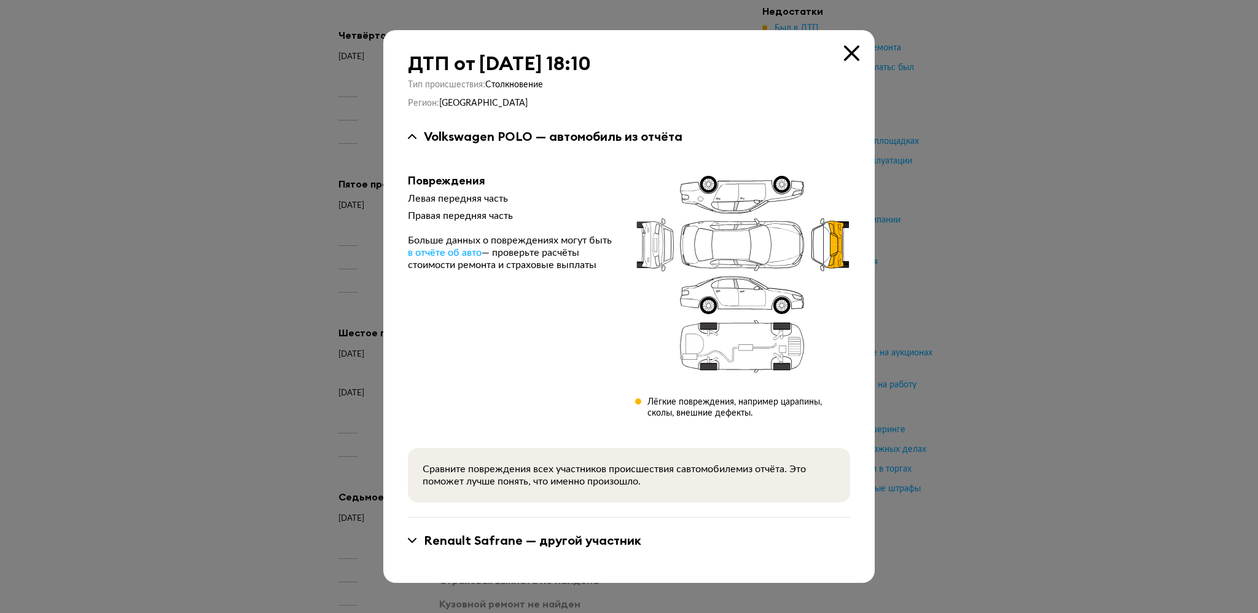
click at [858, 56] on icon at bounding box center [851, 52] width 15 height 15
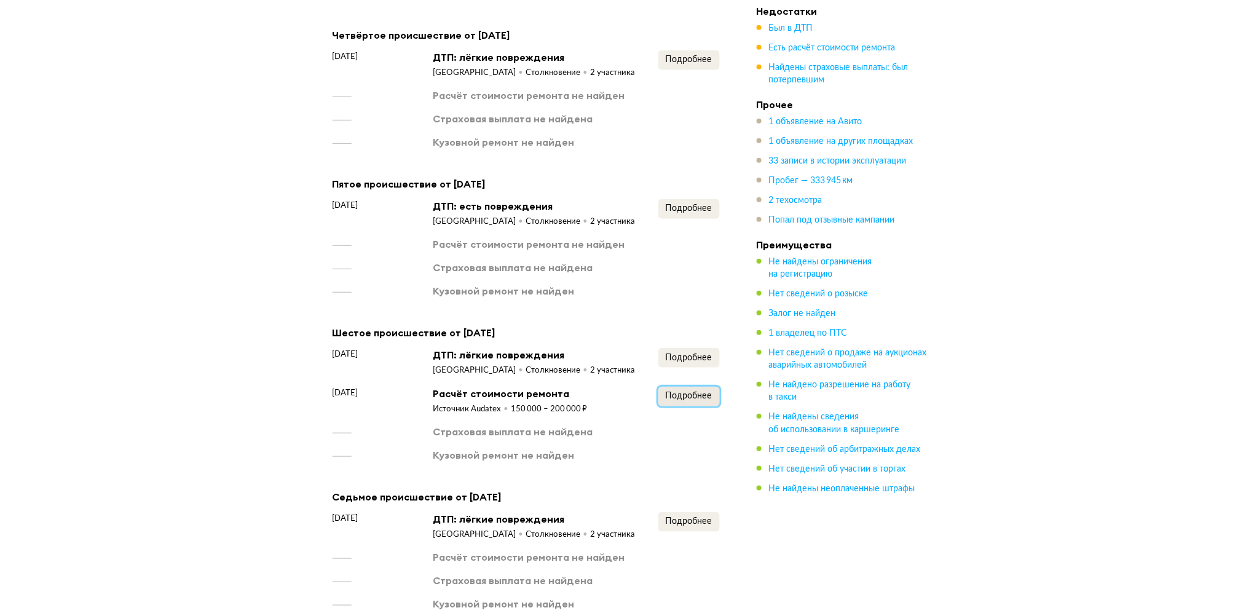
click at [682, 387] on button "Подробнее" at bounding box center [688, 397] width 61 height 20
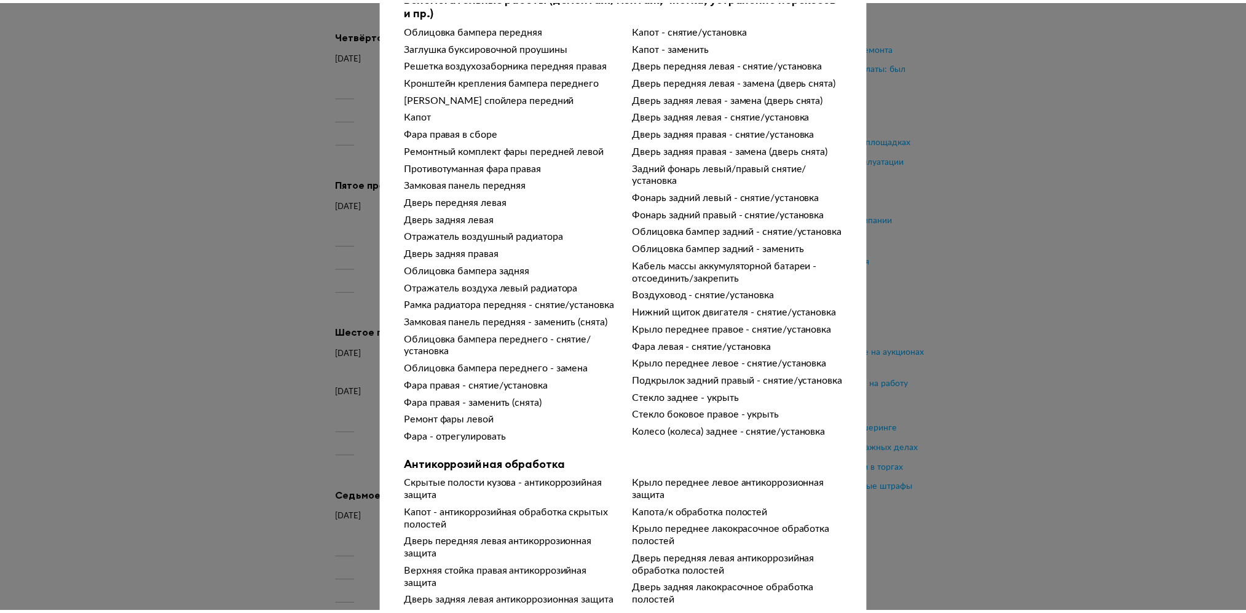
scroll to position [0, 0]
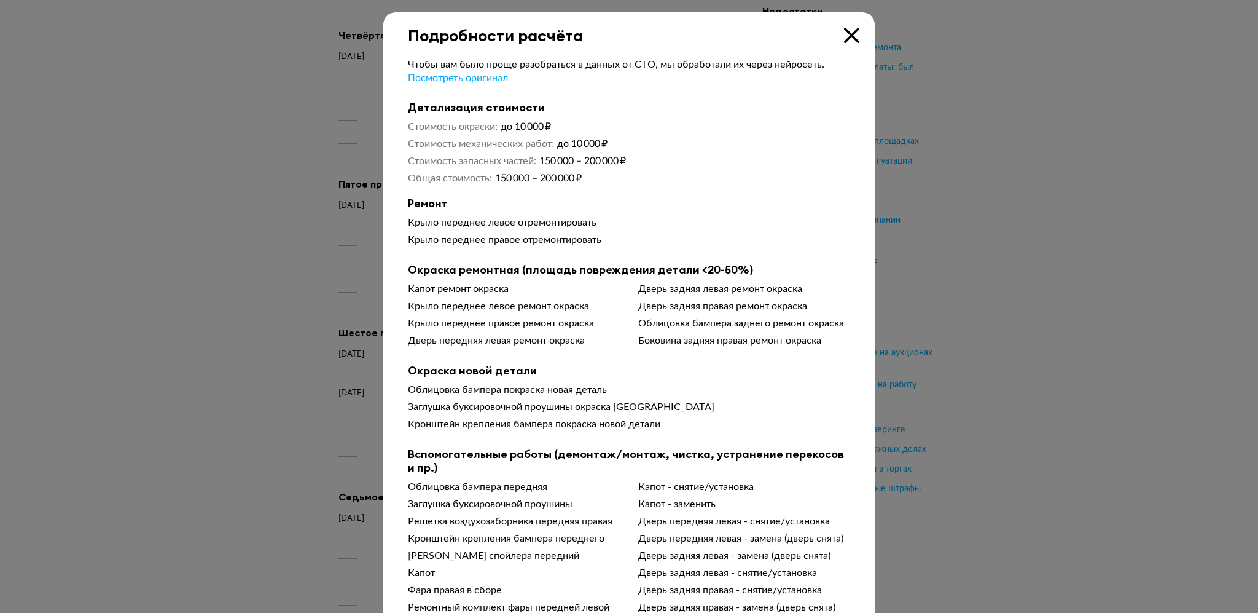
click at [844, 36] on icon at bounding box center [851, 35] width 15 height 15
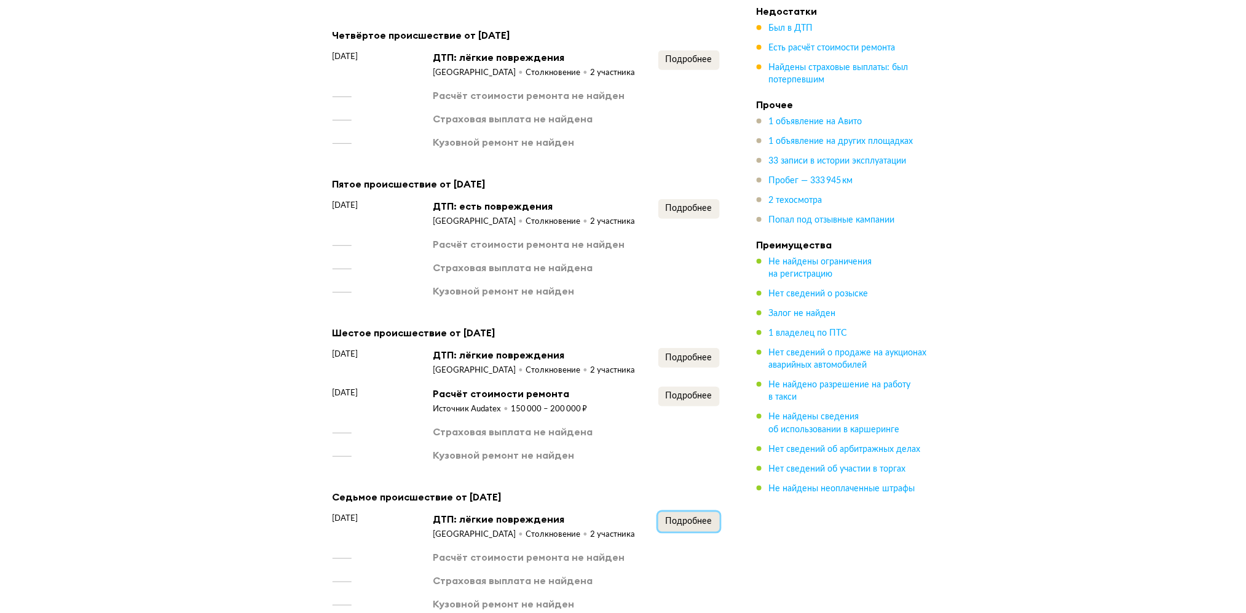
click at [673, 517] on span "Подробнее" at bounding box center [688, 521] width 47 height 9
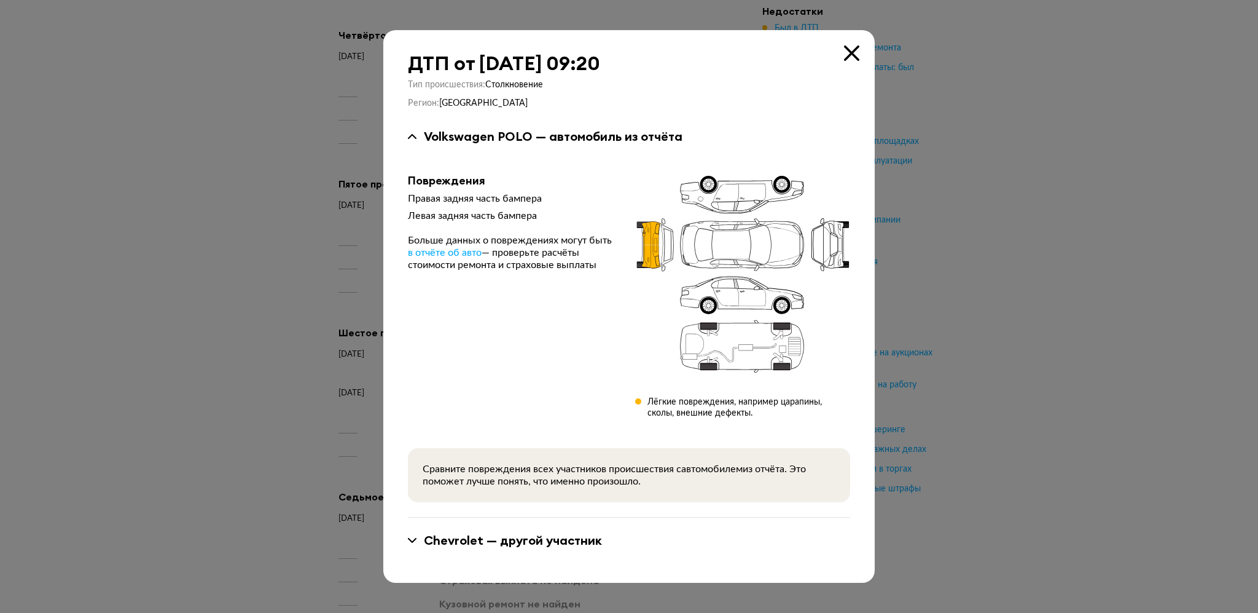
click at [850, 48] on icon at bounding box center [851, 52] width 15 height 15
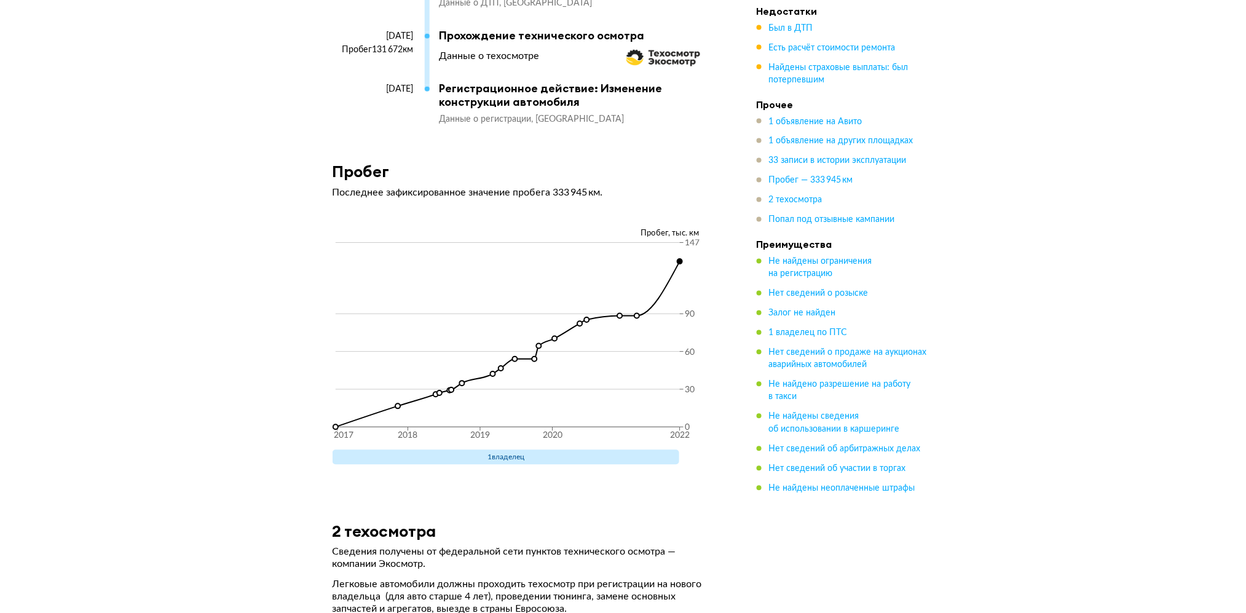
scroll to position [5905, 0]
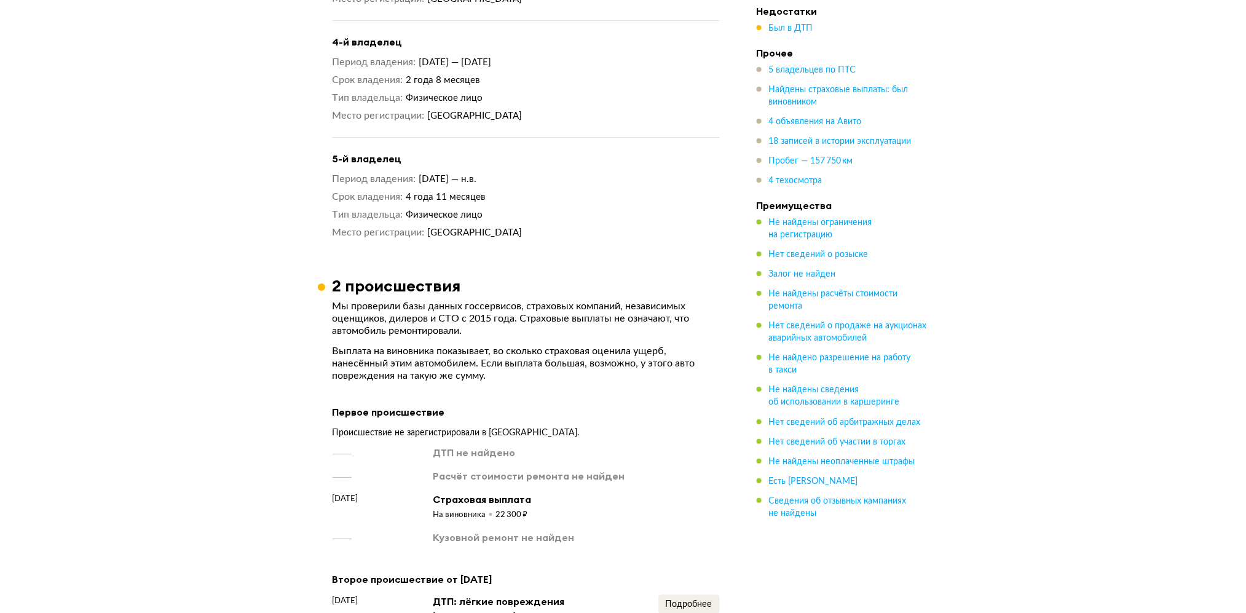
scroll to position [1638, 0]
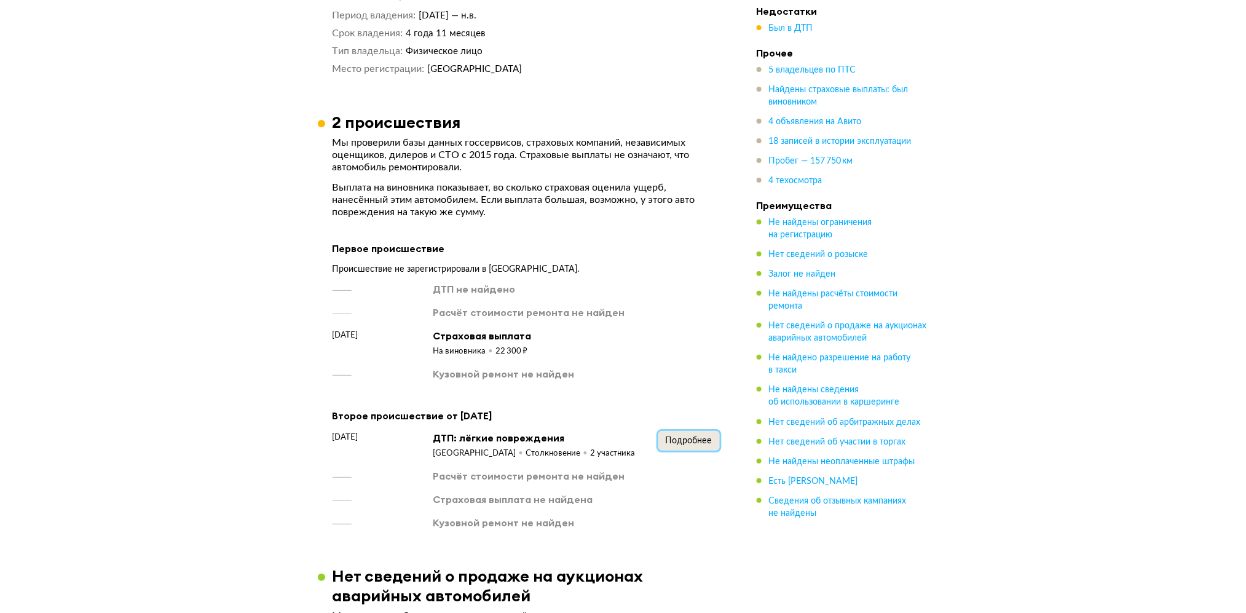
click at [669, 445] on span "Подробнее" at bounding box center [688, 440] width 47 height 9
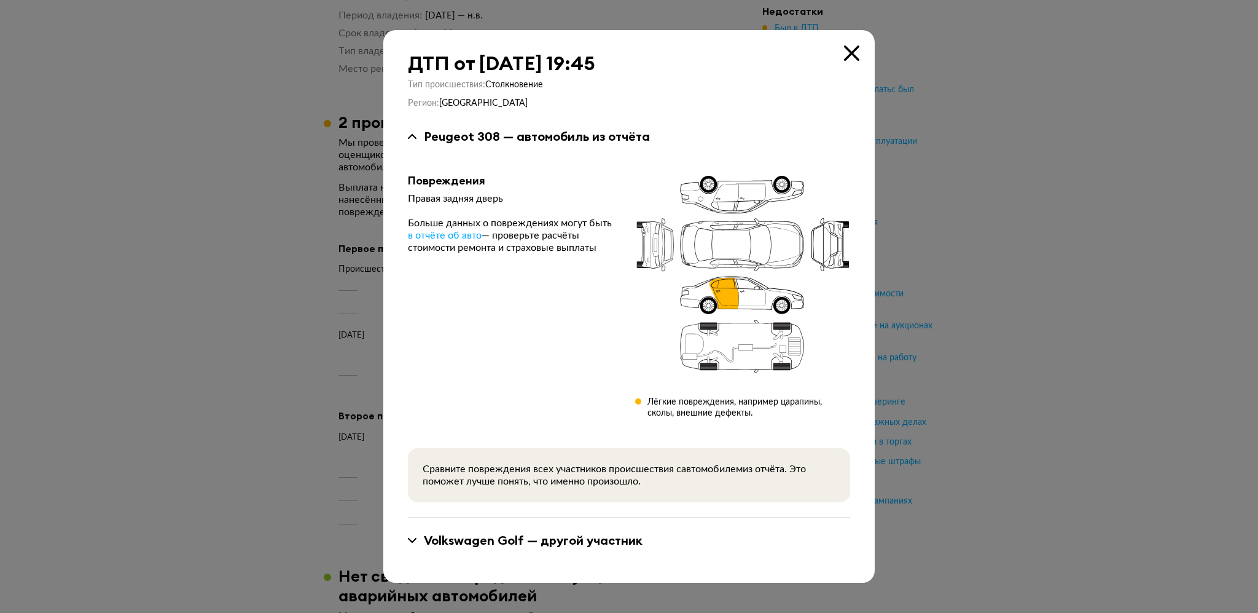
click at [852, 47] on icon at bounding box center [851, 52] width 15 height 15
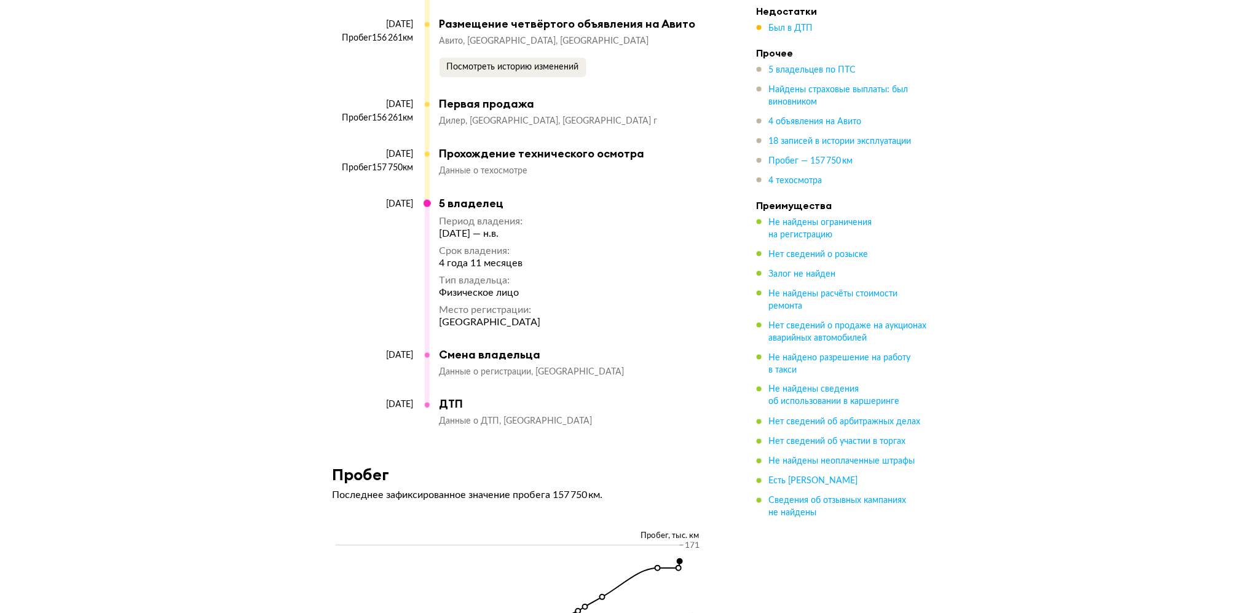
scroll to position [5817, 0]
